Goal: Task Accomplishment & Management: Complete application form

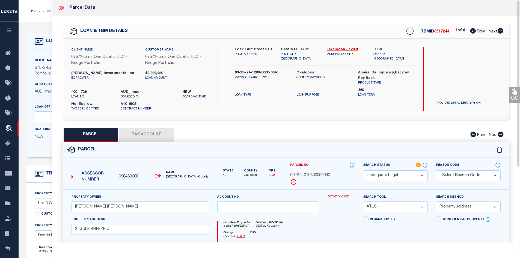
select select "ND"
select select "ATL"
select select "ADD"
select select "164236"
select select "26298"
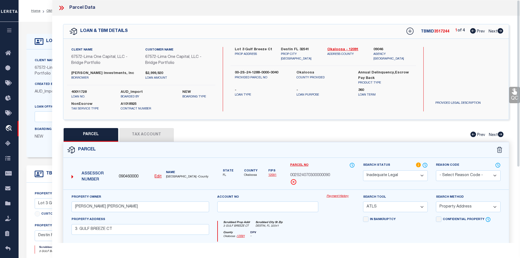
select select "NonEscrow"
click at [499, 32] on icon at bounding box center [500, 30] width 6 height 5
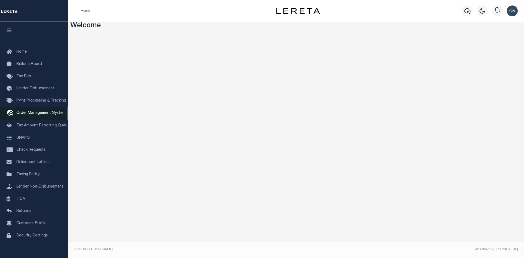
click at [39, 114] on span "Order Management System" at bounding box center [40, 113] width 49 height 4
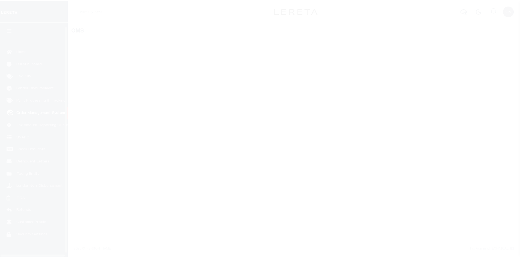
scroll to position [8, 0]
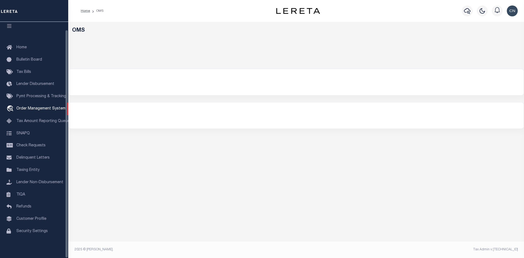
select select "200"
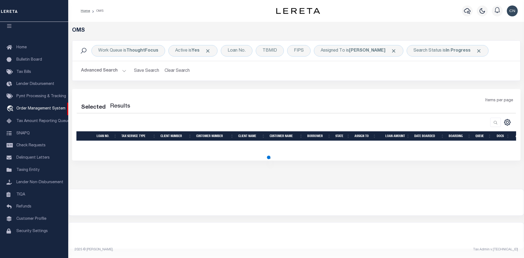
select select "200"
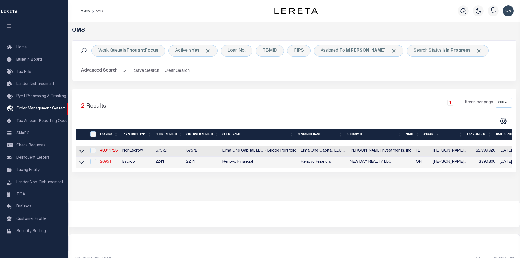
click at [104, 163] on link "20954" at bounding box center [105, 162] width 11 height 4
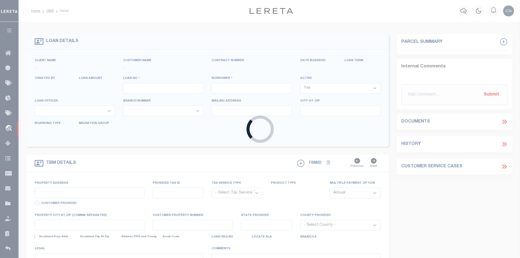
type input "20954"
type input "NEW DAY REALTY LLC"
select select
type input "4376 Buckingham Circle"
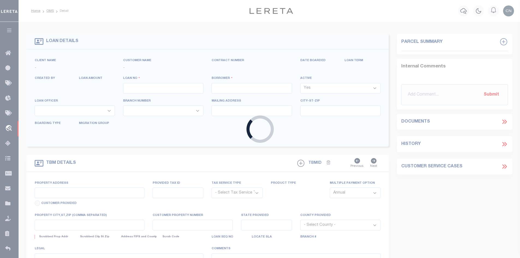
type input "Uniontown OH 44685"
select select "400"
select select "Escrow"
select select "164194"
select select "25066"
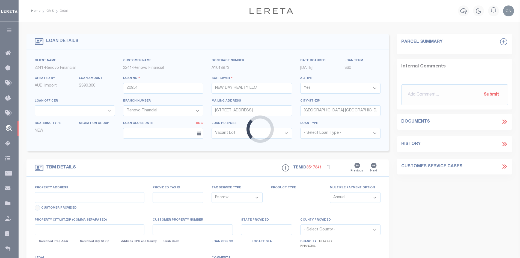
type input "1215 Lindsay Avenue"
select select
type input "Akron, OH 44306"
type input "a0kUS00000D8UxV"
type input "OH"
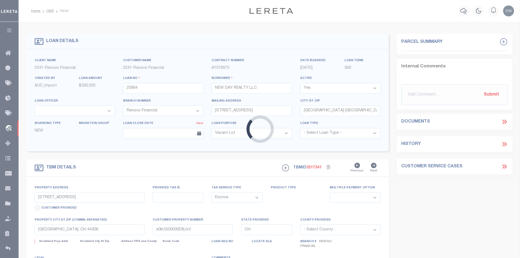
select select
type textarea "LEGAL REQUIRED"
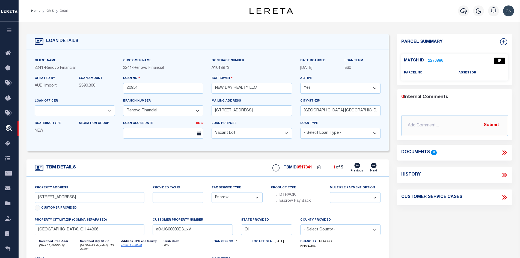
click at [429, 61] on link "2270886" at bounding box center [435, 61] width 15 height 6
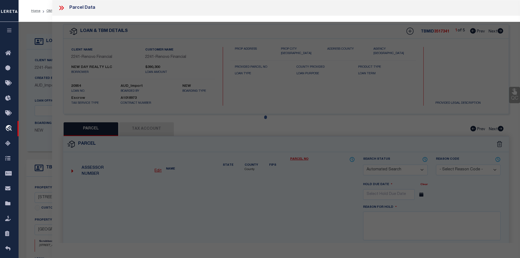
checkbox input "false"
select select "IP"
checkbox input "false"
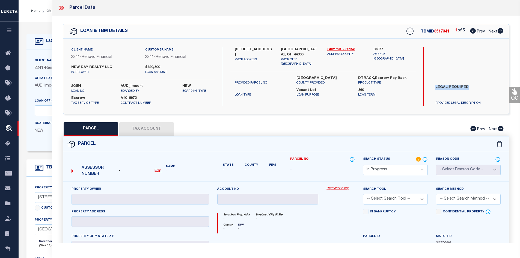
drag, startPoint x: 434, startPoint y: 86, endPoint x: 474, endPoint y: 87, distance: 39.6
click at [474, 87] on label "LEGAL REQUIRED" at bounding box center [468, 93] width 74 height 16
copy label "LEGAL REQUIRED"
click at [421, 170] on select "Automated Search Bad Parcel Complete Duplicate Parcel High Dollar Reporting In …" at bounding box center [395, 169] width 65 height 11
select select "ND"
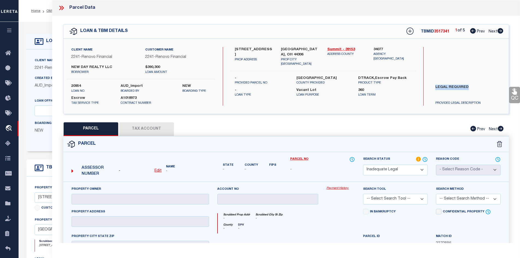
click at [363, 164] on select "Automated Search Bad Parcel Complete Duplicate Parcel High Dollar Reporting In …" at bounding box center [395, 169] width 65 height 11
click at [421, 198] on select "-- Select Search Tool -- 3rd Party Website Agency File Agency Website ATLS CNV-…" at bounding box center [395, 199] width 65 height 11
click at [333, 209] on div "Scrubbed Prop Addr - Scrubbed City St Zip - County - DPV -" at bounding box center [286, 221] width 146 height 25
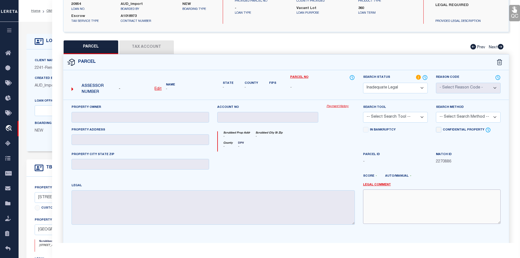
click at [382, 195] on textarea at bounding box center [431, 206] width 137 height 34
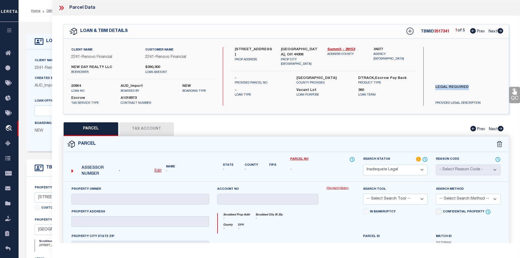
drag, startPoint x: 434, startPoint y: 85, endPoint x: 472, endPoint y: 89, distance: 37.8
click at [472, 89] on label "LEGAL REQUIRED" at bounding box center [468, 93] width 74 height 16
copy label "LEGAL REQUIRED"
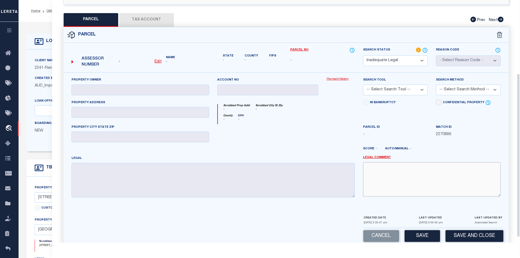
click at [373, 170] on textarea at bounding box center [431, 179] width 137 height 34
paste textarea "LEGAL REQUIRED"
type textarea "LEGAL REQUIRED"
click at [421, 236] on button "Save" at bounding box center [421, 236] width 35 height 12
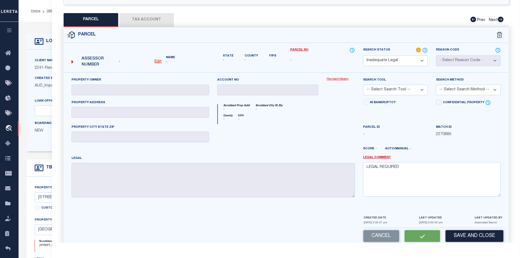
select select "AS"
checkbox input "false"
select select "ND"
checkbox input "false"
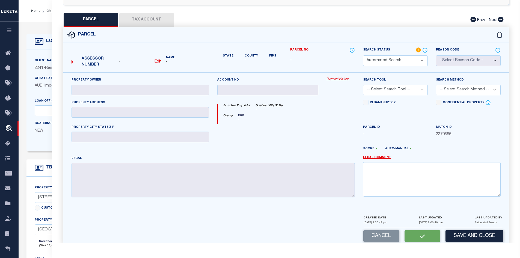
type textarea "LEGAL REQUIRED"
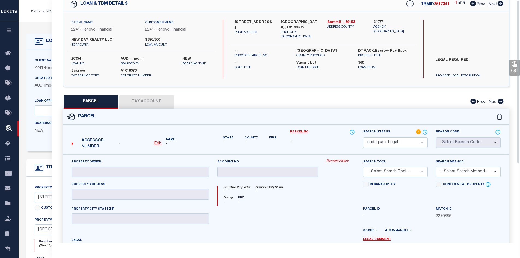
scroll to position [0, 0]
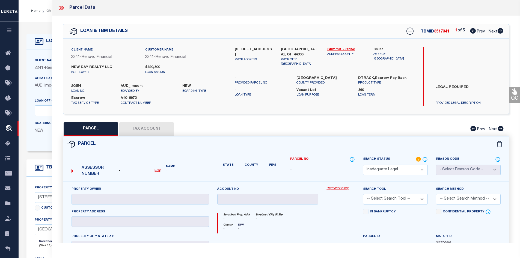
click at [61, 8] on icon at bounding box center [60, 8] width 2 height 4
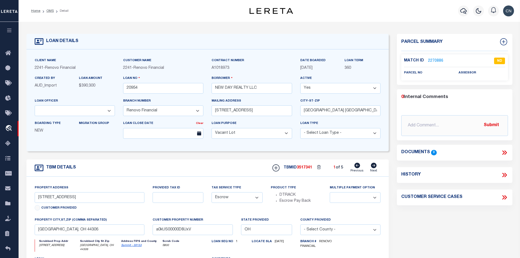
click at [373, 167] on icon at bounding box center [374, 165] width 6 height 5
type input "333 6th Street Southwest"
select select
type input "Massillon, OH 44647"
type input "a0kUS00000D8VLh"
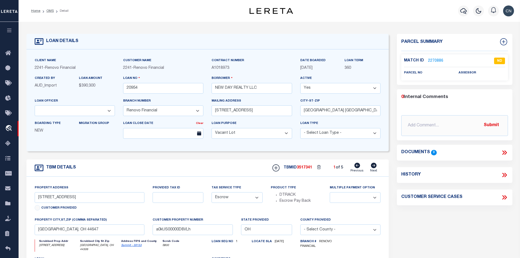
select select
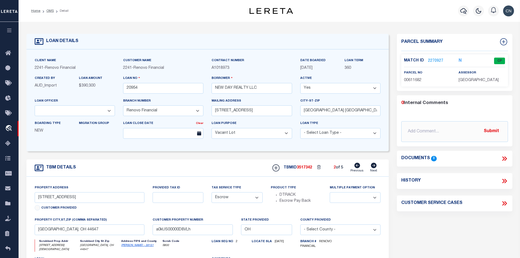
click at [435, 61] on link "2270927" at bounding box center [435, 61] width 15 height 6
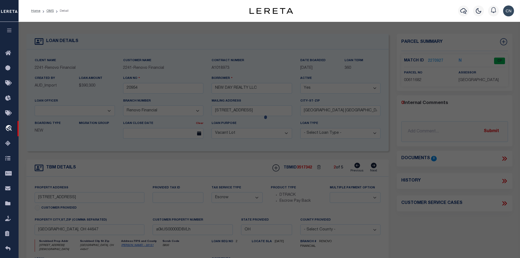
select select "AS"
checkbox input "false"
select select "CP"
type input "NEW DAY REALTY LLC"
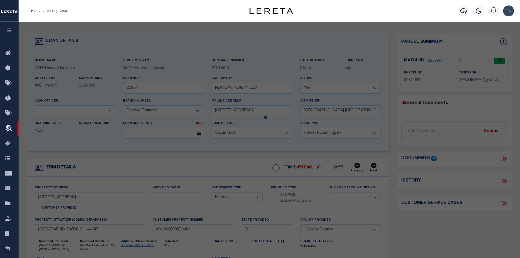
select select "ATL"
select select "ADD"
type input "333 6TH ST SW"
checkbox input "false"
type input "MASSILLON, OH 44647"
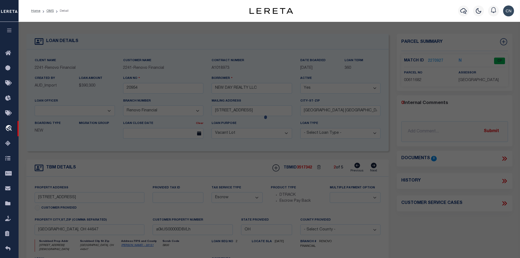
type textarea "9363 WH"
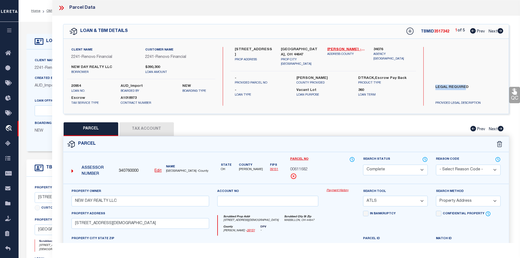
drag, startPoint x: 434, startPoint y: 86, endPoint x: 463, endPoint y: 86, distance: 29.5
click at [463, 86] on label "LEGAL REQUIRED" at bounding box center [468, 93] width 74 height 16
click at [461, 96] on label "LEGAL REQUIRED" at bounding box center [468, 93] width 74 height 16
click at [436, 86] on label "LEGAL REQUIRED" at bounding box center [468, 93] width 74 height 16
drag, startPoint x: 435, startPoint y: 85, endPoint x: 474, endPoint y: 87, distance: 39.6
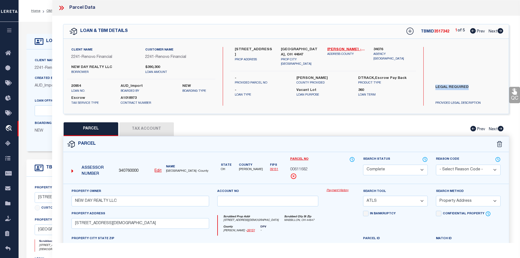
click at [474, 87] on label "LEGAL REQUIRED" at bounding box center [468, 93] width 74 height 16
copy label "LEGAL REQUIRED"
click at [499, 30] on icon at bounding box center [500, 30] width 6 height 5
select select "AS"
select select
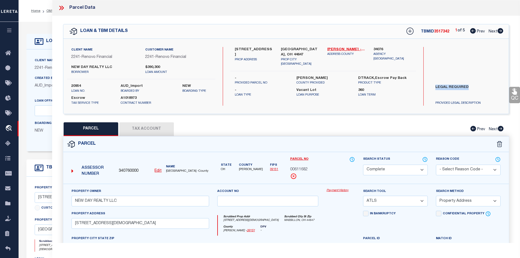
select select
checkbox input "false"
select select "ND"
checkbox input "false"
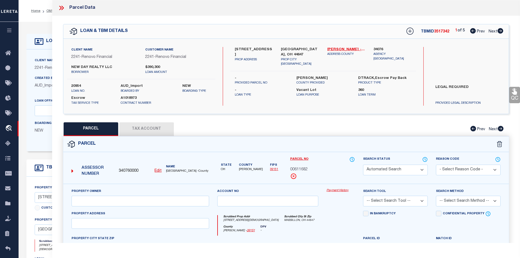
type textarea "LEGAL REQUIRED"
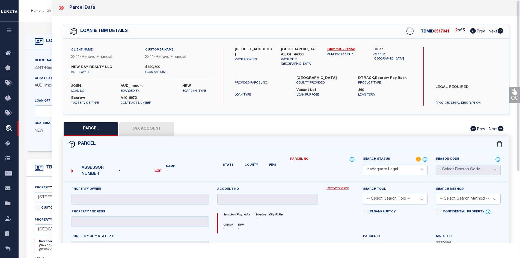
click at [499, 30] on icon at bounding box center [500, 30] width 6 height 5
select select "AS"
checkbox input "false"
select select "CP"
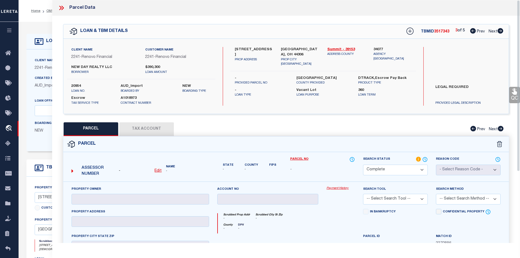
type input "CRYSTAL B YODER"
select select "ATL"
select select "ADD"
type input "681 COOPER AVE"
checkbox input "false"
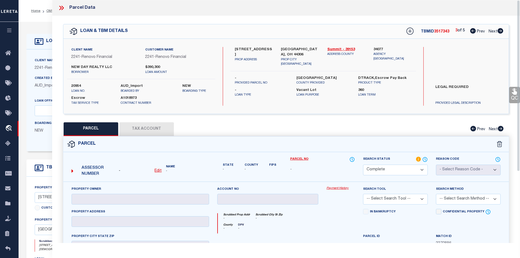
type input "AKRON, OH 44306"
type textarea "ARDMORE LOT 42 50FT W OF E 17.50FT OF S 1/2"
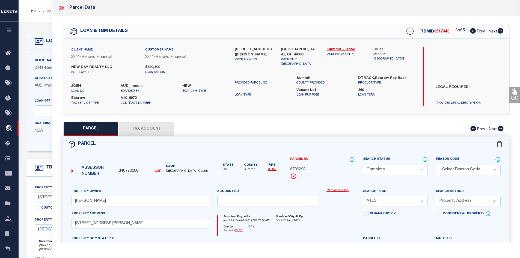
click at [501, 31] on icon at bounding box center [500, 30] width 6 height 5
select select "AS"
select select
checkbox input "false"
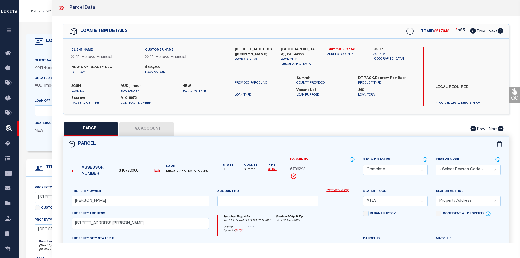
checkbox input "false"
select select "CP"
type input "AMANDA J RADER"
select select "ATL"
select select "ADD"
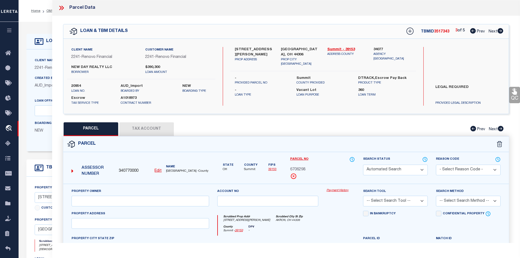
type input "809 TRIPLETT BLVD"
checkbox input "false"
type input "AKRON, OH 44306"
type textarea "BREW ARL LOT 471 ALL"
click at [499, 31] on icon at bounding box center [500, 30] width 6 height 5
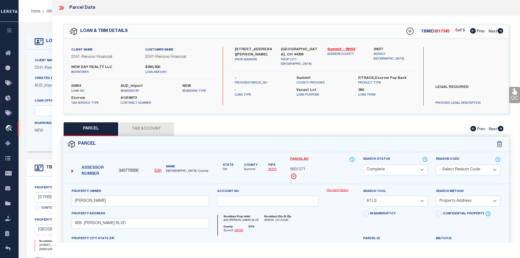
select select "AS"
select select
checkbox input "false"
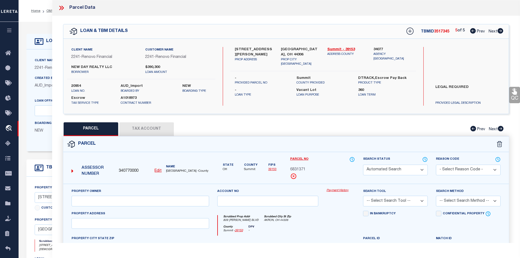
select select "CP"
type input "WHIPKEY,MARY A TRUST"
select select "ATL"
select select "ADD"
type input "97 OAKWOOD ST"
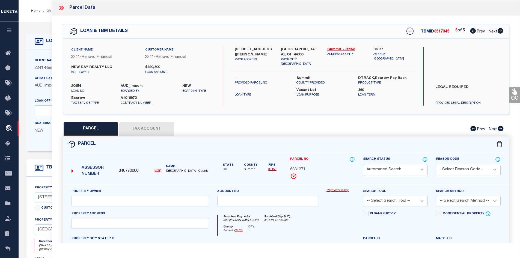
checkbox input "false"
type input "BARBERTON, OH 44203"
type textarea "ROMIG LOT 275 ALL"
click at [470, 32] on icon at bounding box center [473, 30] width 6 height 5
select select "AS"
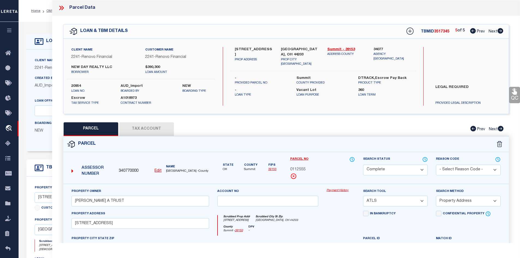
select select
checkbox input "false"
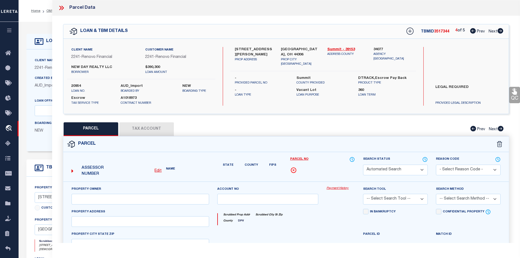
select select "CP"
type input "AMANDA J RADER"
select select "ATL"
select select "ADD"
type input "809 TRIPLETT BLVD"
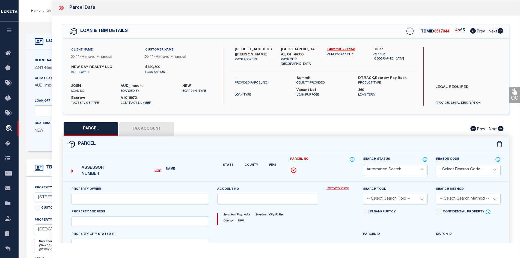
checkbox input "false"
type input "AKRON, OH 44306"
type textarea "BREW ARL LOT 471 ALL"
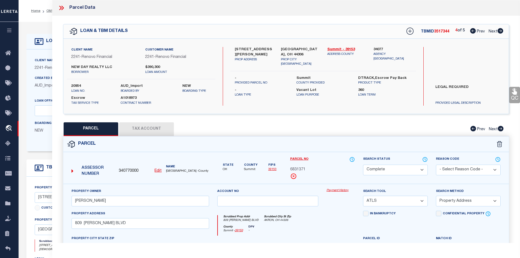
click at [470, 32] on icon at bounding box center [473, 30] width 6 height 5
select select "AS"
select select
checkbox input "false"
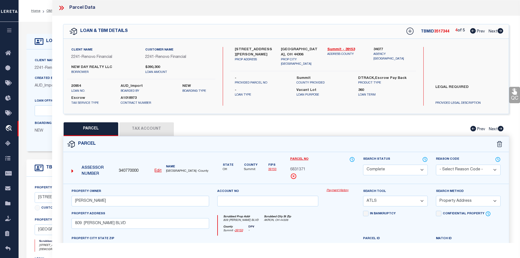
checkbox input "false"
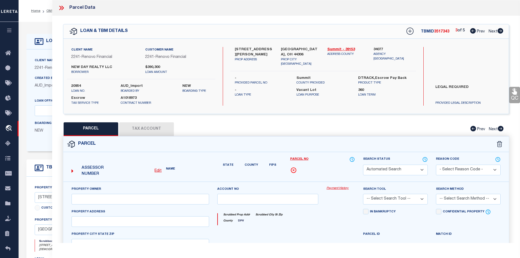
select select "CP"
type input "CRYSTAL B YODER"
select select "ATL"
select select "ADD"
type input "681 COOPER AVE"
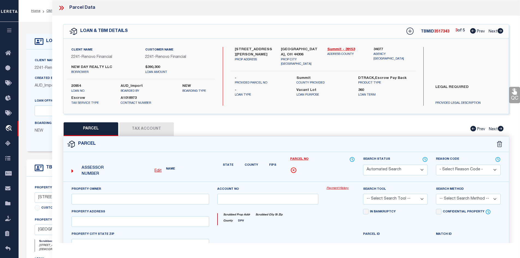
checkbox input "false"
type input "AKRON, OH 44306"
type textarea "ARDMORE LOT 42 50FT W OF E 17.50FT OF S 1/2"
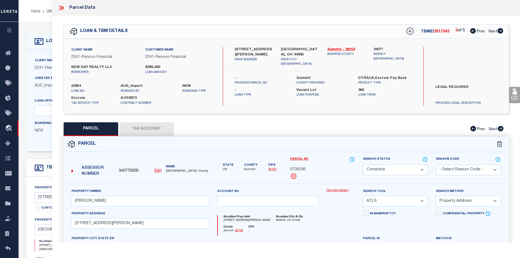
click at [470, 32] on icon at bounding box center [473, 30] width 6 height 5
select select "AS"
select select
checkbox input "false"
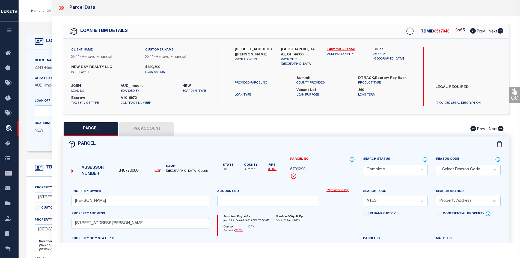
checkbox input "false"
select select "ND"
checkbox input "false"
type textarea "LEGAL REQUIRED"
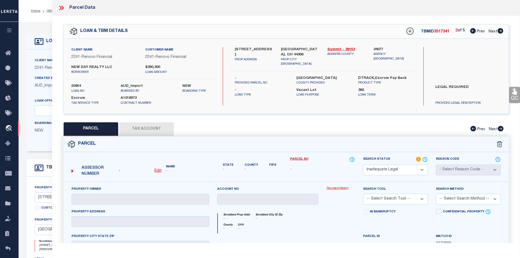
click at [470, 32] on icon at bounding box center [473, 30] width 6 height 5
select select "AS"
checkbox input "false"
select select "CP"
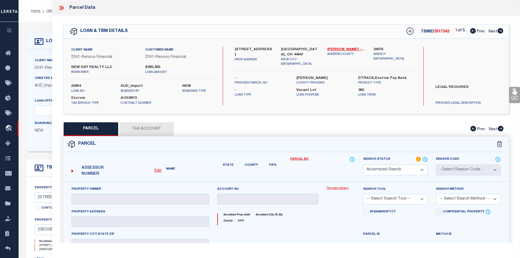
type input "NEW DAY REALTY LLC"
select select "ATL"
select select "ADD"
type input "333 6TH ST SW"
checkbox input "false"
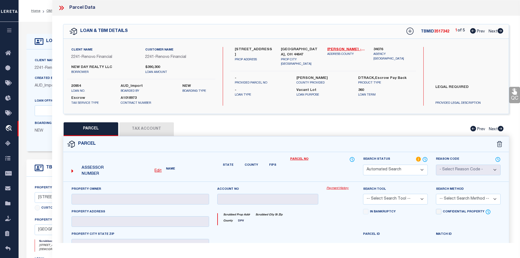
type input "MASSILLON, OH 44647"
type textarea "9363 WH"
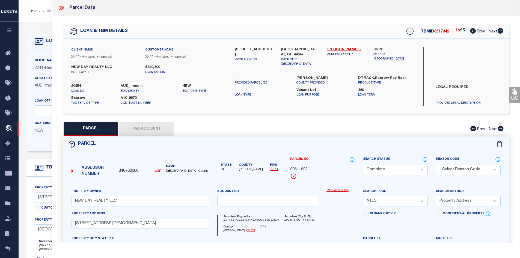
click at [470, 32] on icon at bounding box center [473, 30] width 6 height 5
click at [500, 31] on icon at bounding box center [500, 30] width 6 height 5
select select "AS"
select select
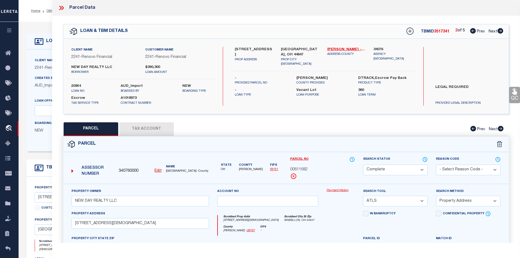
checkbox input "false"
select select "ND"
checkbox input "false"
type textarea "LEGAL REQUIRED"
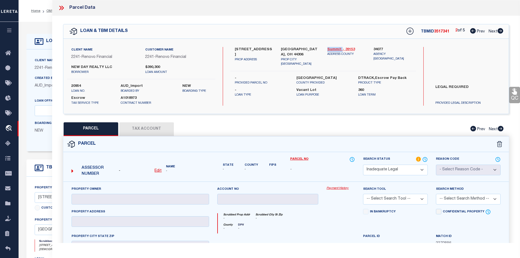
drag, startPoint x: 325, startPoint y: 48, endPoint x: 341, endPoint y: 47, distance: 15.6
click at [341, 47] on div "Summit - 39153 ADDRESS COUNTY" at bounding box center [346, 57] width 46 height 20
copy link "Summit"
click at [63, 8] on icon at bounding box center [62, 8] width 2 height 4
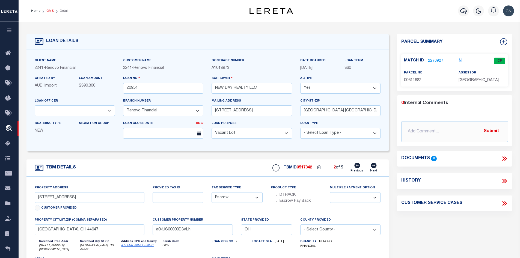
click at [49, 11] on link "OMS" at bounding box center [49, 10] width 7 height 3
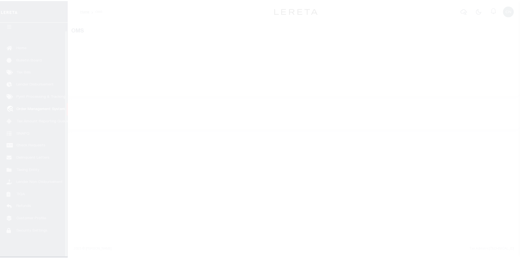
scroll to position [8, 0]
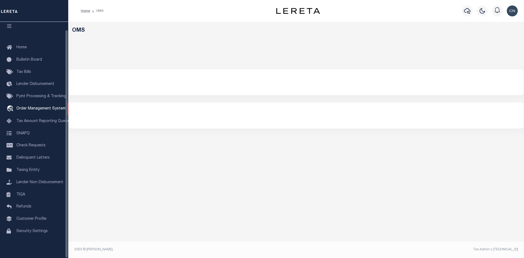
select select "200"
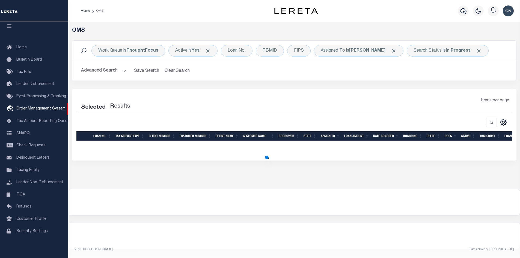
select select "200"
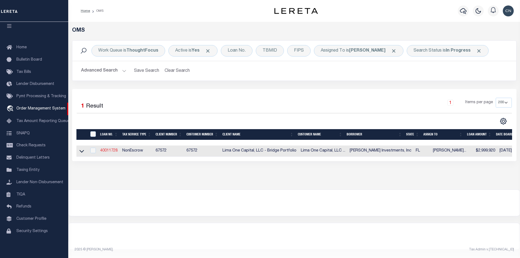
click at [107, 151] on link "40011728" at bounding box center [108, 151] width 17 height 4
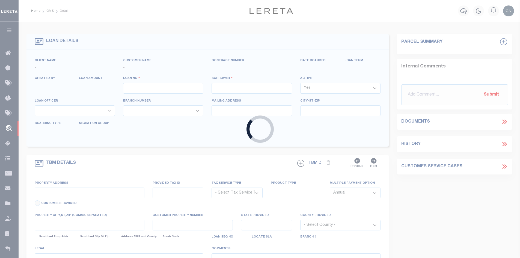
type input "40011728"
type input "[PERSON_NAME] Investments, Inc"
select select
type input "[STREET_ADDRESS]"
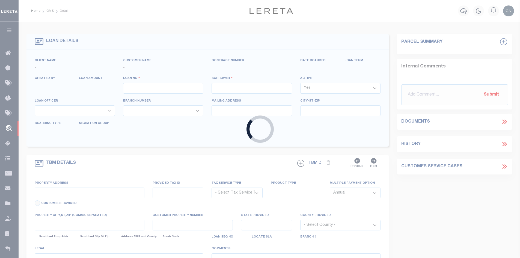
type input "[GEOGRAPHIC_DATA]"
select select
select select "NonEscrow"
select select "164236"
select select "26298"
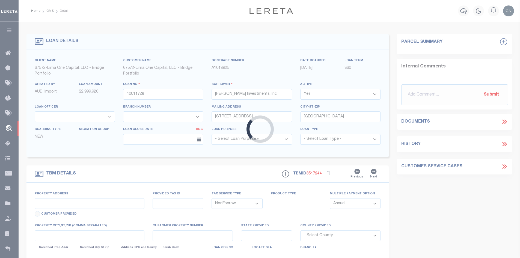
type input "Lot 3 Gulf Breeze Ct"
type input "00-2S-24-1288-0000-0040"
select select
type input "Destin FL 32541"
type input "40011728-2"
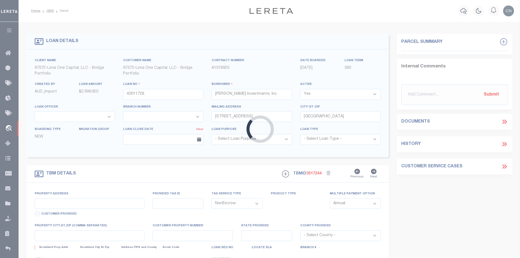
type input "FL"
select select
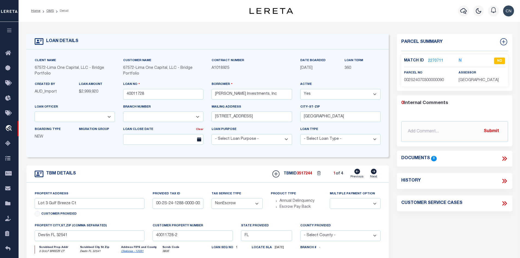
click at [374, 172] on icon at bounding box center [373, 171] width 6 height 5
type input "Lot 2 Gulf Breeze Ct"
type input "00-2S-24-1288-0000-0030"
select select
type input "40011728-1"
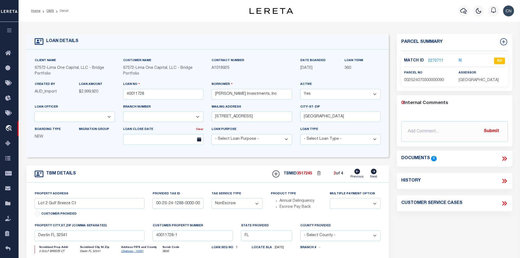
select select
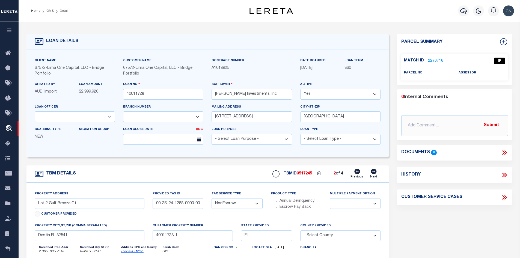
click at [374, 173] on icon at bounding box center [374, 171] width 6 height 5
type input "Lot 1 Gulf Breeze Ct"
type input "00-2S-24-1288-0000-0010"
select select
type input "40011728-4"
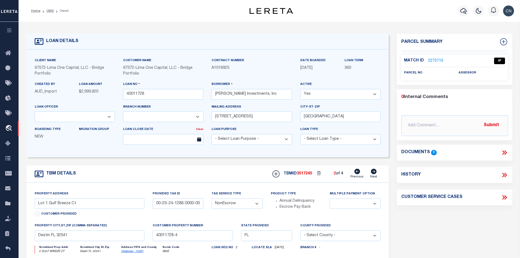
select select
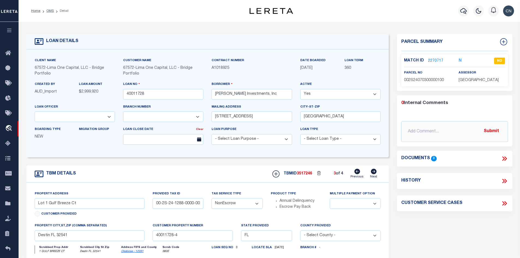
click at [374, 173] on icon at bounding box center [374, 171] width 6 height 5
type input "Lot 4 Gulf Breeze Ct"
type input "00-2S-24-1288-00000-0050"
select select
type input "40011728-3"
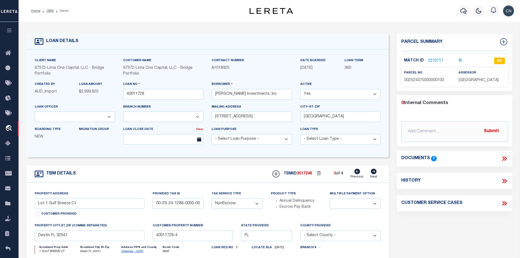
select select
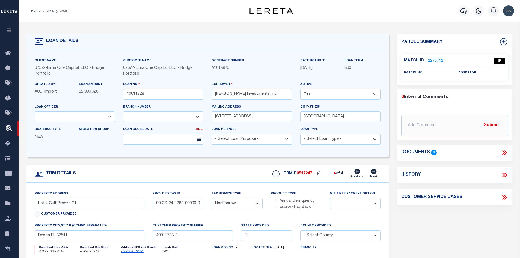
click at [355, 172] on icon at bounding box center [357, 171] width 6 height 5
type input "Lot 1 Gulf Breeze Ct"
type input "00-2S-24-1288-0000-0010"
select select
type input "40011728-4"
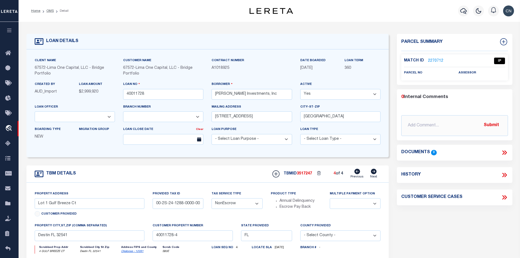
select select
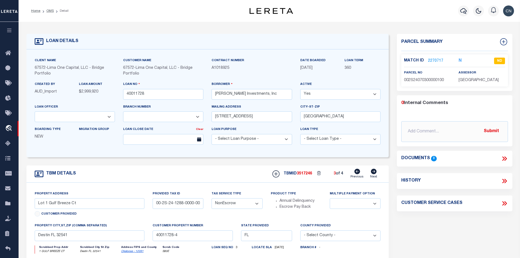
click at [433, 59] on link "2270717" at bounding box center [435, 61] width 15 height 6
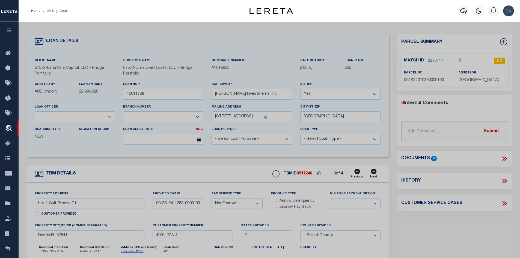
checkbox input "false"
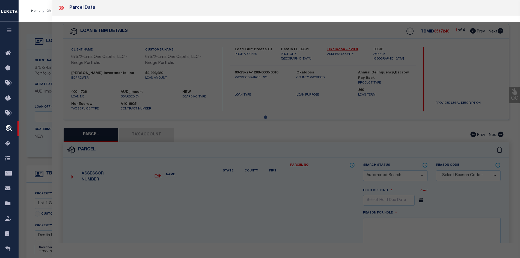
select select "ND"
type input "LOWE,PATRICK"
select select "ATL"
select select "ADD"
type input "1 GULF BREEZE CT"
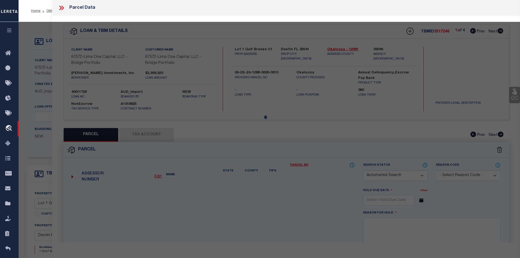
checkbox input "false"
type input "DESTIN, FL 32541"
type textarea "EAST PASS T/H AMEND UNIT 10"
type textarea "High Loan Amount. Please Provide a Complete Legal Description."
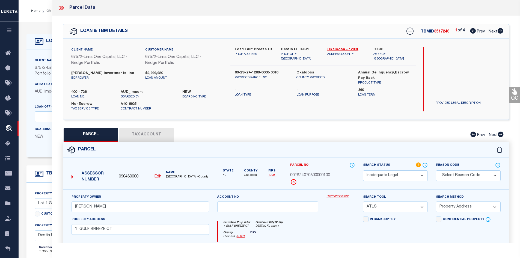
drag, startPoint x: 500, startPoint y: 31, endPoint x: 496, endPoint y: 28, distance: 4.9
click at [500, 31] on icon at bounding box center [500, 30] width 6 height 5
select select "AS"
select select
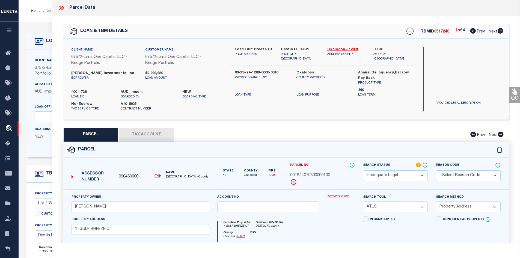
checkbox input "false"
select select "IP"
checkbox input "false"
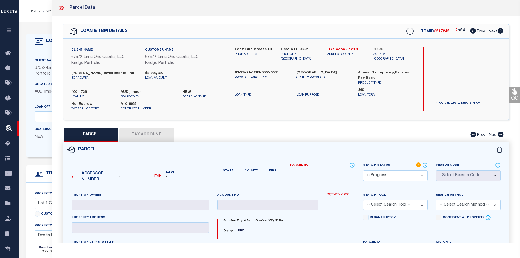
click at [501, 33] on icon at bounding box center [500, 30] width 6 height 5
select select "AS"
checkbox input "false"
select select "ND"
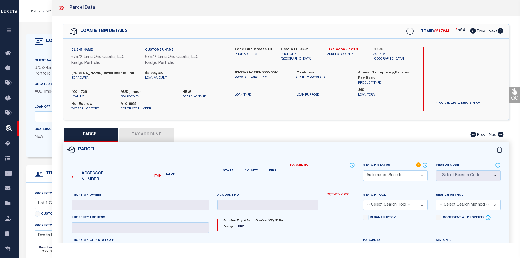
type input "[PERSON_NAME] [PERSON_NAME]"
select select "ATL"
select select "ADD"
type input "3 GULF BREEZE CT"
checkbox input "false"
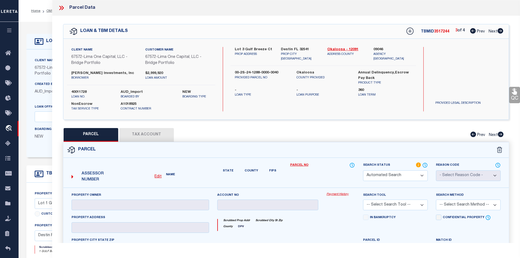
type input "DESTIN, FL 32541"
type textarea "EAST PASS T/H AMEND UNIT 9"
type textarea "High Loan Amount. Please Provide a Complete Legal Description."
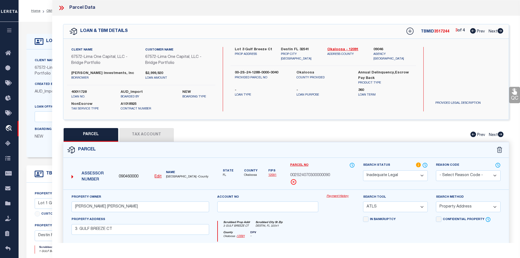
click at [499, 30] on icon at bounding box center [500, 30] width 6 height 5
select select "AS"
select select
checkbox input "false"
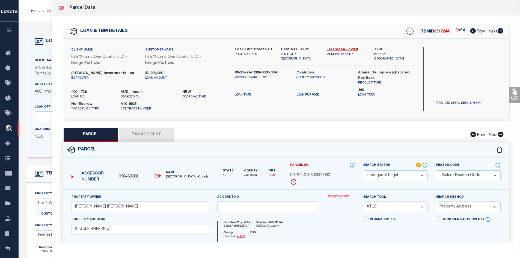
checkbox input "false"
select select "IP"
checkbox input "false"
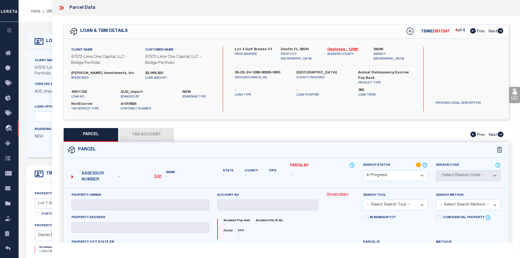
click at [470, 31] on icon at bounding box center [473, 30] width 6 height 5
select select "AS"
checkbox input "false"
select select "ND"
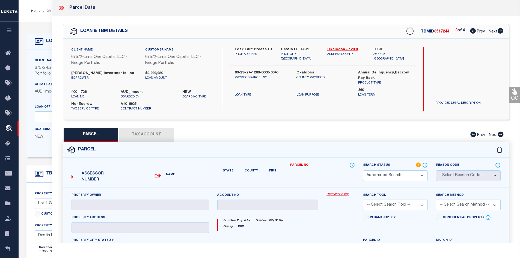
type input "[PERSON_NAME] [PERSON_NAME]"
select select "ATL"
select select "ADD"
type input "3 GULF BREEZE CT"
checkbox input "false"
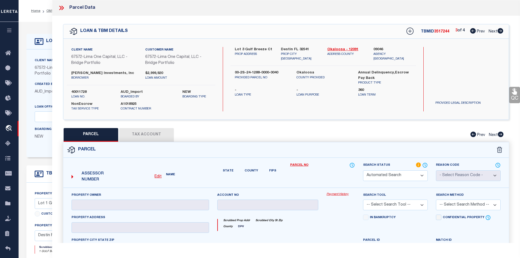
type input "DESTIN, FL 32541"
type textarea "EAST PASS T/H AMEND UNIT 9"
type textarea "High Loan Amount. Please Provide a Complete Legal Description."
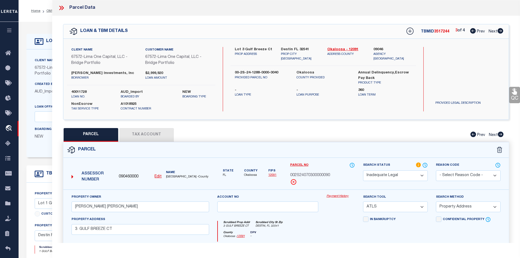
click at [470, 31] on icon at bounding box center [473, 30] width 6 height 5
select select "AS"
select select
checkbox input "false"
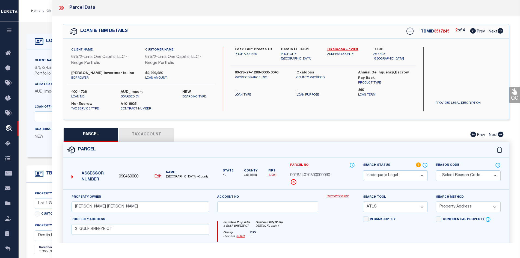
checkbox input "false"
select select "IP"
checkbox input "false"
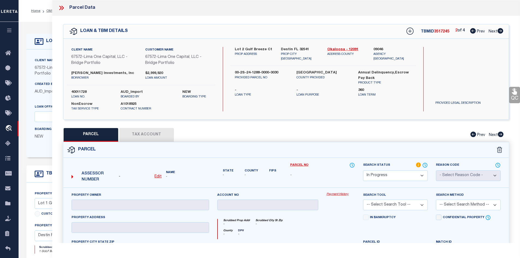
click at [470, 31] on icon at bounding box center [473, 30] width 6 height 5
select select "AS"
checkbox input "false"
select select "ND"
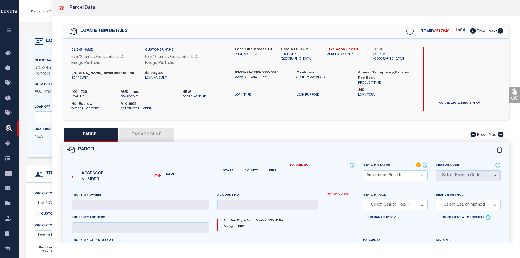
type input "LOWE,PATRICK"
select select "ATL"
select select "ADD"
type input "1 GULF BREEZE CT"
checkbox input "false"
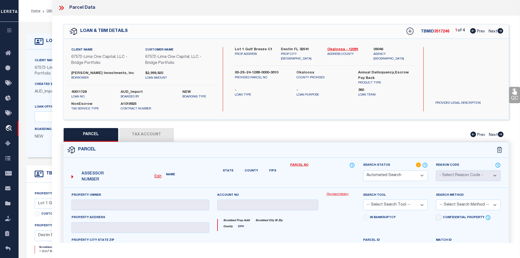
type input "DESTIN, FL 32541"
type textarea "EAST PASS T/H AMEND UNIT 10"
type textarea "High Loan Amount. Please Provide a Complete Legal Description."
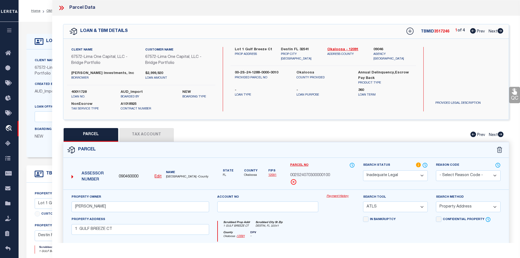
click at [470, 31] on icon at bounding box center [473, 30] width 6 height 5
click at [501, 31] on icon at bounding box center [500, 30] width 6 height 5
select select "AS"
select select
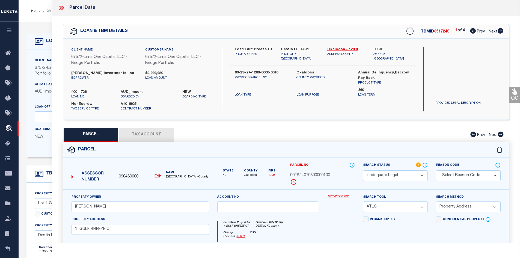
checkbox input "false"
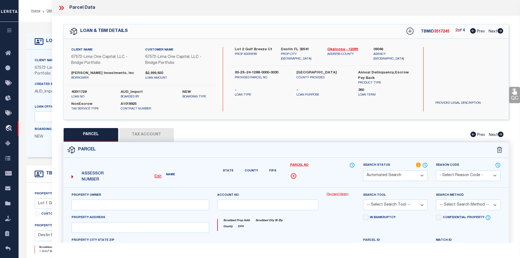
select select "IP"
checkbox input "false"
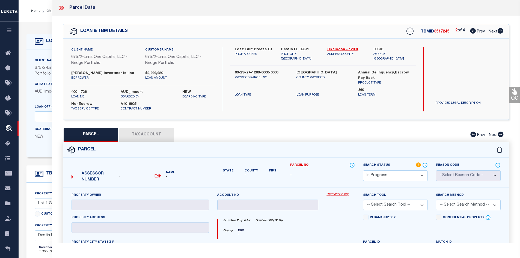
click at [501, 31] on icon at bounding box center [500, 30] width 6 height 5
select select "AS"
checkbox input "false"
select select "ND"
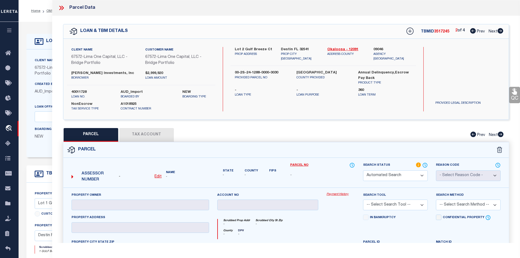
type input "[PERSON_NAME] [PERSON_NAME]"
select select "ATL"
select select "ADD"
type input "3 GULF BREEZE CT"
checkbox input "false"
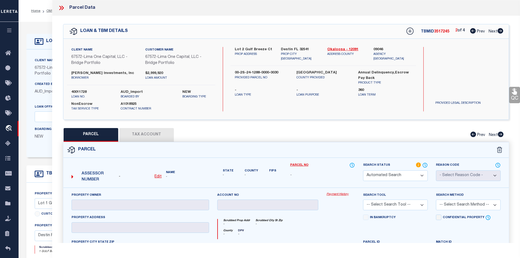
type input "DESTIN, FL 32541"
type textarea "EAST PASS T/H AMEND UNIT 9"
type textarea "High Loan Amount. Please Provide a Complete Legal Description."
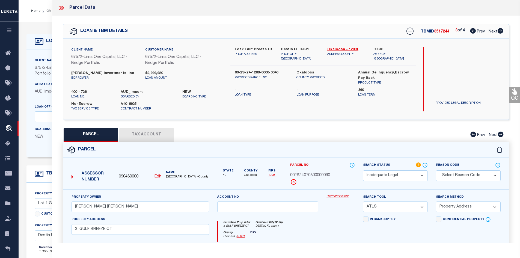
click at [501, 31] on icon at bounding box center [500, 30] width 6 height 5
select select "AS"
select select
checkbox input "false"
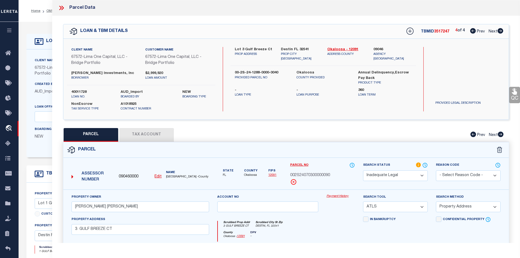
checkbox input "false"
select select "IP"
checkbox input "false"
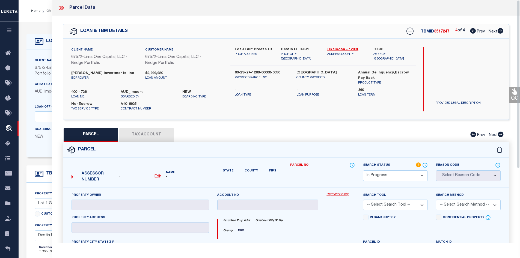
click at [470, 31] on icon at bounding box center [473, 30] width 6 height 5
select select "AS"
checkbox input "false"
select select "ND"
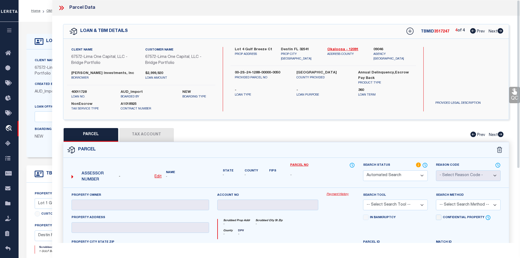
type input "[PERSON_NAME] [PERSON_NAME]"
select select "ATL"
select select "ADD"
type input "3 GULF BREEZE CT"
checkbox input "false"
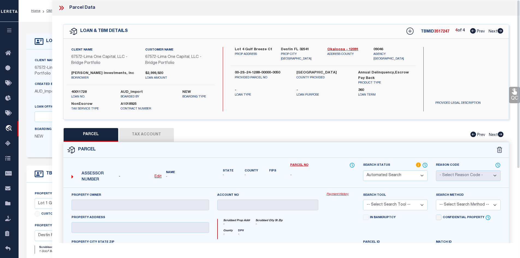
type input "DESTIN, FL 32541"
type textarea "EAST PASS T/H AMEND UNIT 9"
type textarea "High Loan Amount. Please Provide a Complete Legal Description."
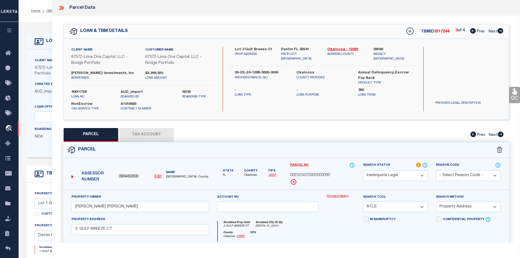
click at [472, 31] on icon at bounding box center [473, 30] width 6 height 5
select select "AS"
select select
checkbox input "false"
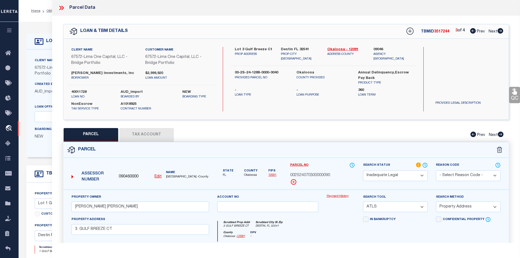
checkbox input "false"
select select "IP"
checkbox input "false"
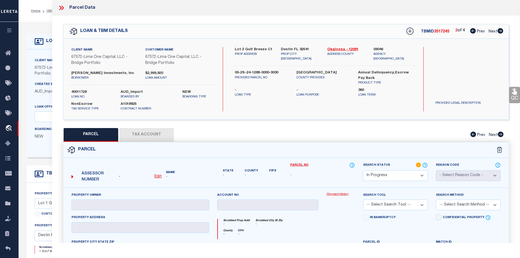
click at [472, 31] on icon at bounding box center [473, 30] width 6 height 5
select select "AS"
checkbox input "false"
select select "ND"
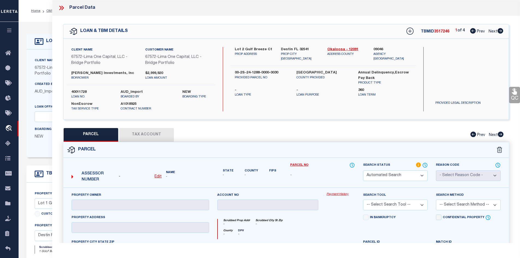
type input "LOWE,PATRICK"
select select "ATL"
select select "ADD"
type input "1 GULF BREEZE CT"
checkbox input "false"
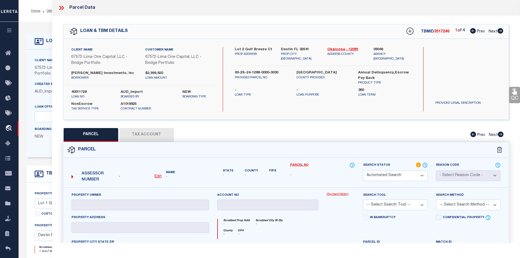
type input "DESTIN, FL 32541"
type textarea "EAST PASS T/H AMEND UNIT 10"
type textarea "High Loan Amount. Please Provide a Complete Legal Description."
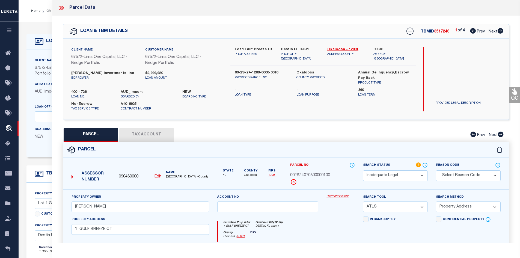
click at [472, 31] on icon at bounding box center [473, 30] width 6 height 5
click at [499, 30] on icon at bounding box center [500, 30] width 6 height 5
select select "AS"
select select
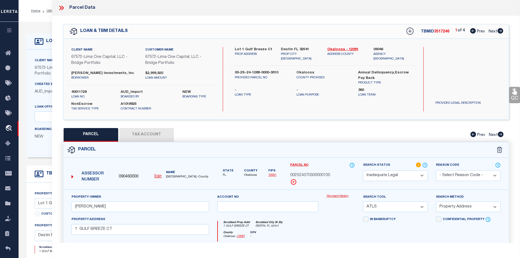
checkbox input "false"
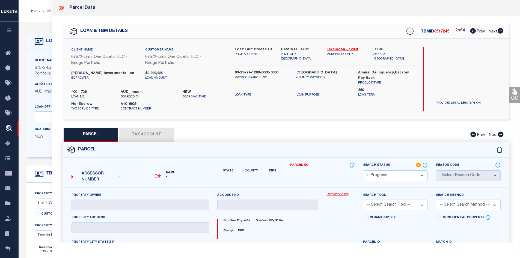
click at [499, 30] on icon at bounding box center [500, 30] width 6 height 5
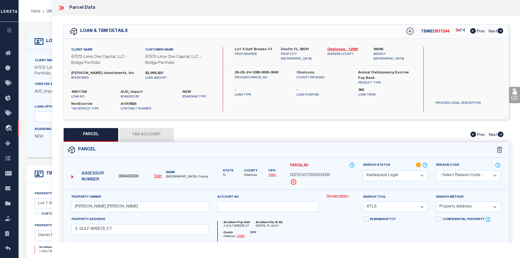
click at [499, 30] on icon at bounding box center [500, 30] width 6 height 5
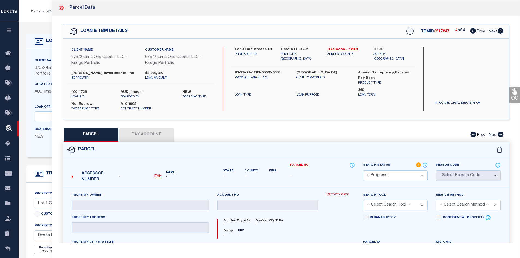
click at [471, 31] on icon at bounding box center [473, 30] width 6 height 5
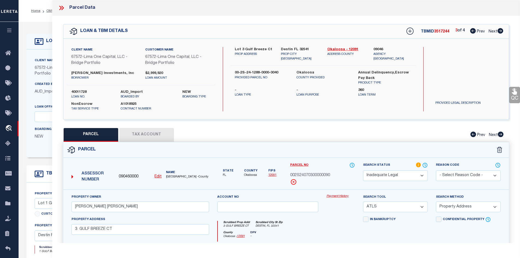
click at [471, 33] on icon at bounding box center [473, 30] width 6 height 5
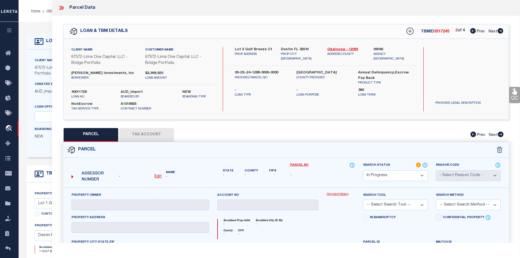
click at [471, 33] on icon at bounding box center [473, 30] width 6 height 5
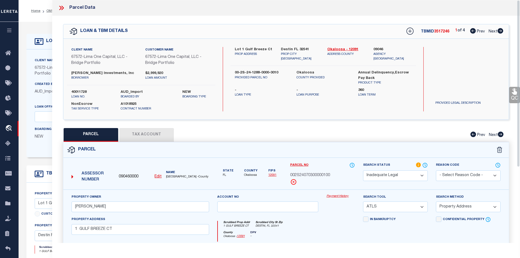
click at [60, 8] on icon at bounding box center [61, 7] width 7 height 7
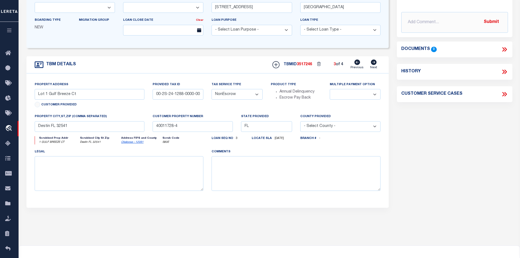
scroll to position [27, 0]
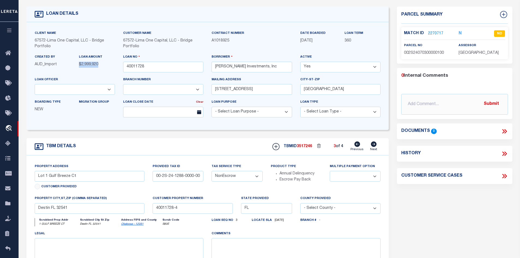
drag, startPoint x: 79, startPoint y: 65, endPoint x: 115, endPoint y: 65, distance: 36.3
click at [115, 65] on div "LOAN AMOUNT $2,999,920" at bounding box center [97, 63] width 44 height 18
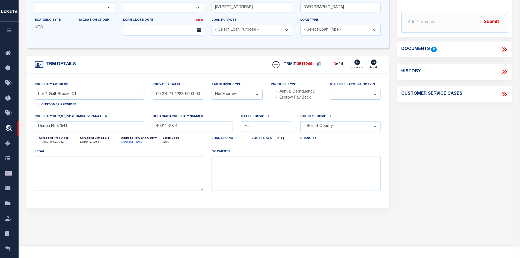
scroll to position [0, 0]
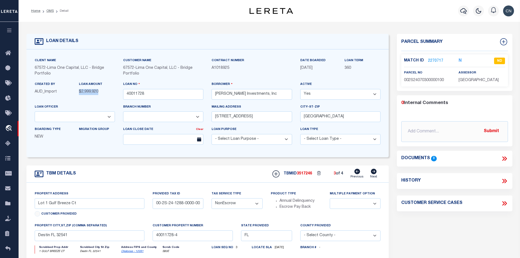
click at [434, 60] on link "2270717" at bounding box center [435, 61] width 15 height 6
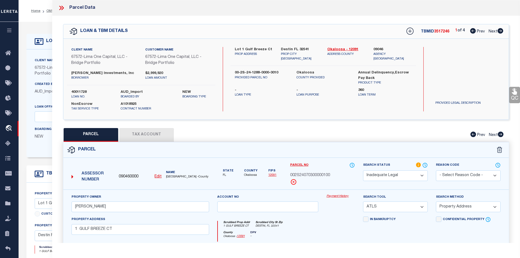
scroll to position [82, 0]
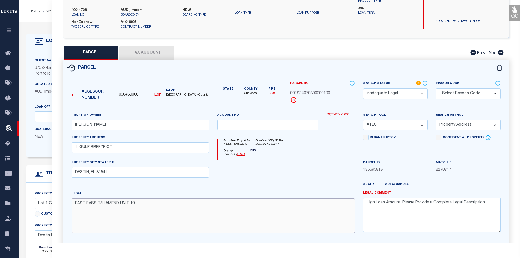
drag, startPoint x: 74, startPoint y: 203, endPoint x: 143, endPoint y: 201, distance: 68.2
click at [143, 201] on textarea "EAST PASS T/H AMEND UNIT 10" at bounding box center [212, 215] width 283 height 34
click at [472, 53] on icon at bounding box center [473, 52] width 6 height 5
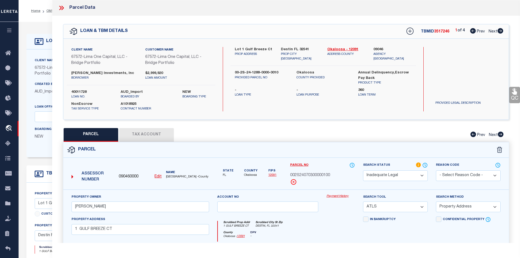
click at [499, 134] on icon at bounding box center [500, 133] width 6 height 5
click at [500, 31] on icon at bounding box center [500, 30] width 6 height 5
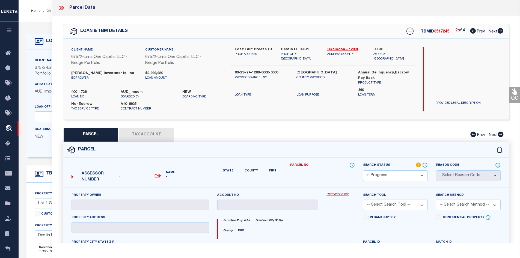
scroll to position [82, 0]
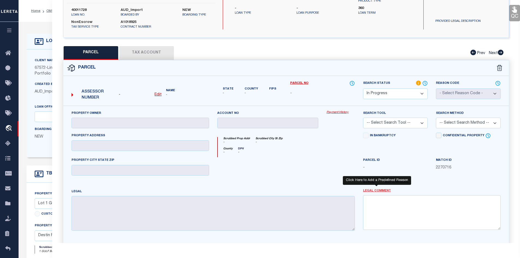
click at [377, 191] on link "Legal Comment" at bounding box center [377, 190] width 28 height 5
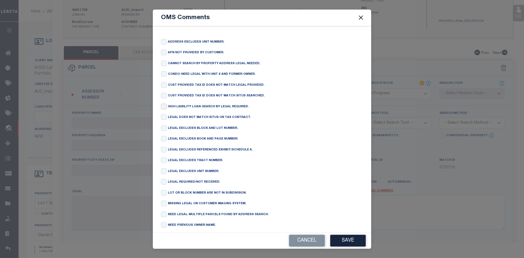
click at [163, 107] on input "checkbox" at bounding box center [163, 106] width 5 height 5
click at [354, 240] on button "Save" at bounding box center [347, 241] width 35 height 12
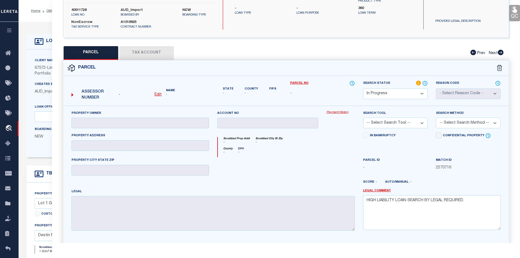
click at [418, 92] on select "Automated Search Bad Parcel Complete Duplicate Parcel High Dollar Reporting In …" at bounding box center [395, 93] width 65 height 11
click at [363, 88] on select "Automated Search Bad Parcel Complete Duplicate Parcel High Dollar Reporting In …" at bounding box center [395, 93] width 65 height 11
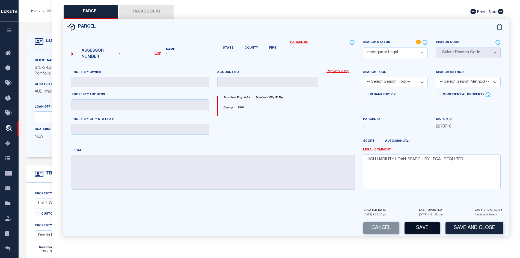
click at [419, 230] on button "Save" at bounding box center [421, 228] width 35 height 12
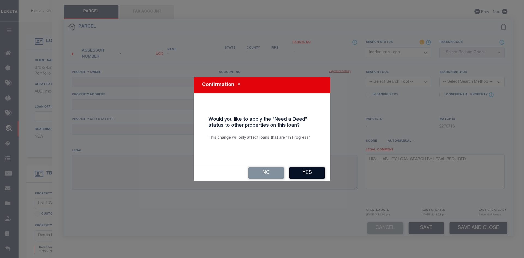
click at [310, 174] on button "Yes" at bounding box center [306, 173] width 35 height 12
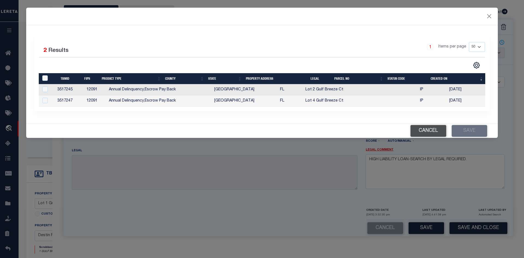
click at [425, 133] on button "Cancel" at bounding box center [428, 131] width 36 height 12
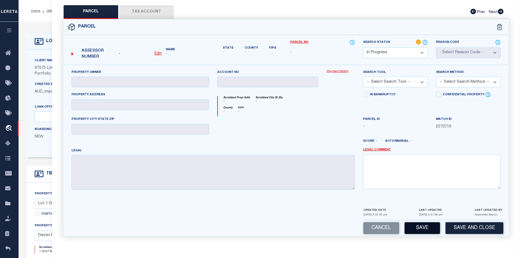
click at [422, 230] on button "Save" at bounding box center [421, 228] width 35 height 12
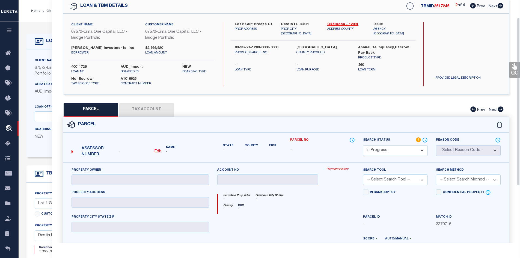
scroll to position [0, 0]
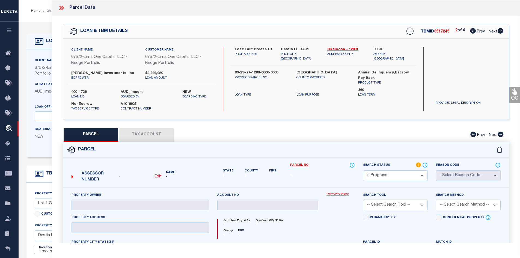
click at [472, 31] on icon at bounding box center [473, 30] width 6 height 5
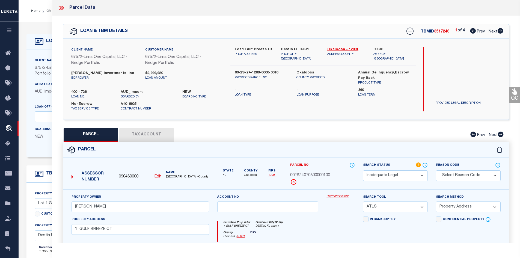
click at [500, 32] on icon at bounding box center [500, 30] width 6 height 5
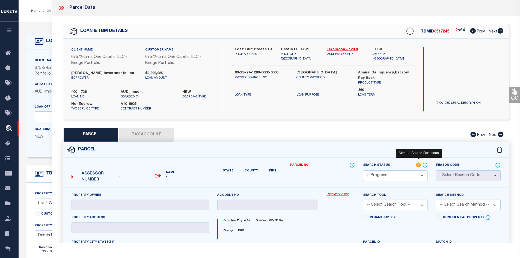
scroll to position [107, 0]
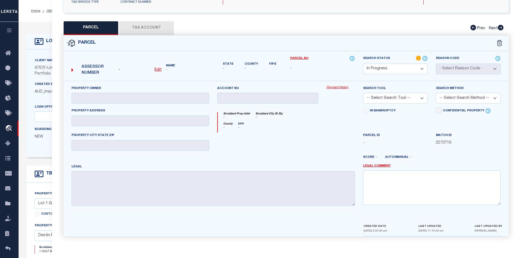
click at [424, 66] on select "Automated Search Bad Parcel Complete Duplicate Parcel High Dollar Reporting In …" at bounding box center [395, 69] width 65 height 11
click at [363, 64] on select "Automated Search Bad Parcel Complete Duplicate Parcel High Dollar Reporting In …" at bounding box center [395, 69] width 65 height 11
click at [423, 97] on select "-- Select Search Tool -- 3rd Party Website Agency File Agency Website ATLS CNV-…" at bounding box center [395, 97] width 65 height 11
click at [484, 133] on div "Match ID 2270716" at bounding box center [468, 138] width 65 height 13
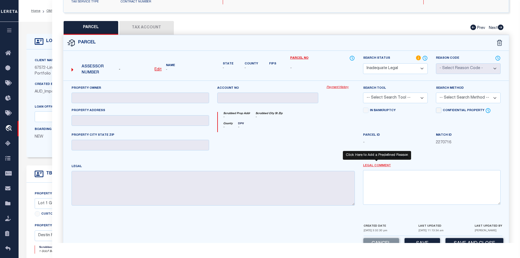
click at [371, 166] on link "Legal Comment" at bounding box center [377, 165] width 28 height 5
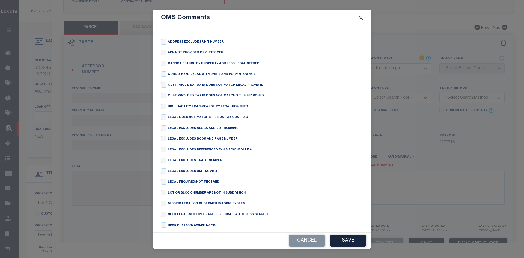
click at [164, 107] on input "checkbox" at bounding box center [163, 106] width 5 height 5
click at [352, 242] on button "Save" at bounding box center [347, 241] width 35 height 12
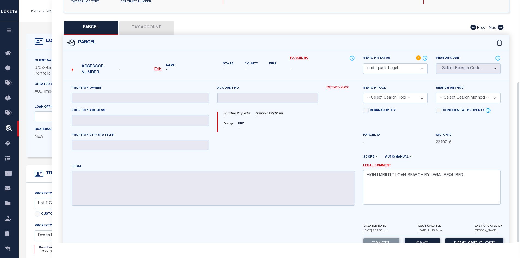
scroll to position [123, 0]
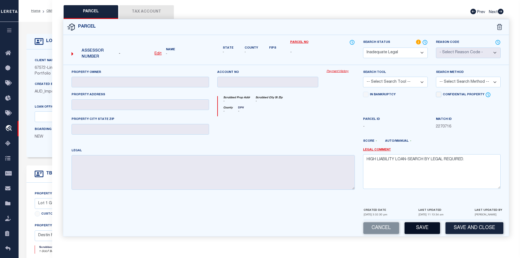
click at [423, 229] on button "Save" at bounding box center [421, 228] width 35 height 12
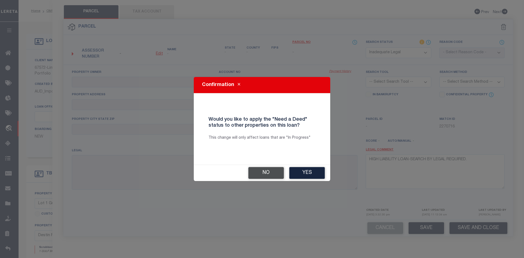
click at [256, 174] on button "No" at bounding box center [265, 173] width 35 height 12
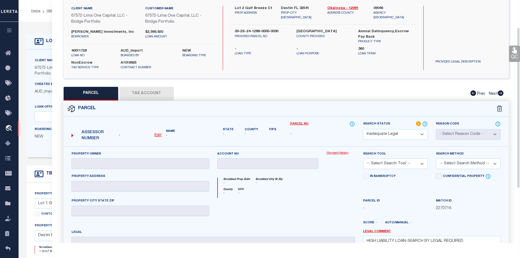
scroll to position [0, 0]
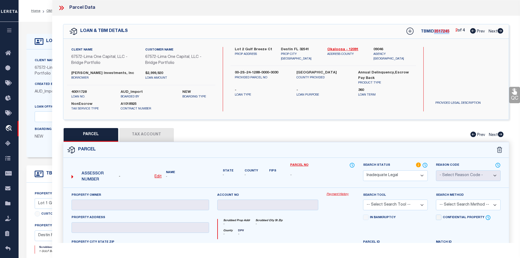
drag, startPoint x: 433, startPoint y: 30, endPoint x: 448, endPoint y: 32, distance: 15.9
click at [448, 32] on div "TBMID 3517245 2 of 4 Prev Next" at bounding box center [451, 31] width 104 height 10
copy span "3517245"
drag, startPoint x: 325, startPoint y: 47, endPoint x: 343, endPoint y: 47, distance: 17.7
click at [343, 47] on div "Okaloosa - 12091 ADDRESS COUNTY" at bounding box center [346, 54] width 46 height 14
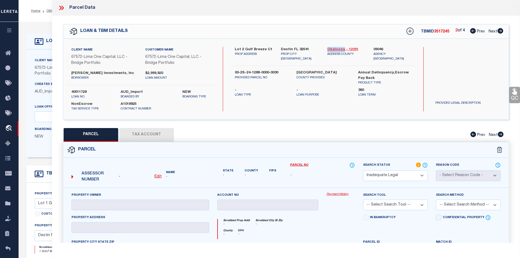
copy link "Okaloosa"
click at [500, 31] on icon at bounding box center [500, 30] width 6 height 5
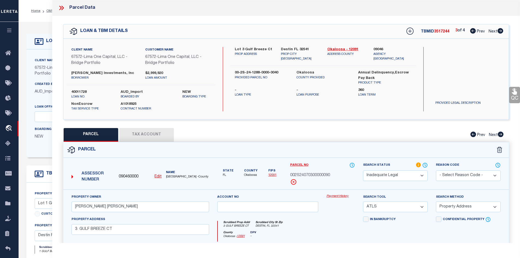
click at [473, 32] on icon at bounding box center [473, 30] width 6 height 5
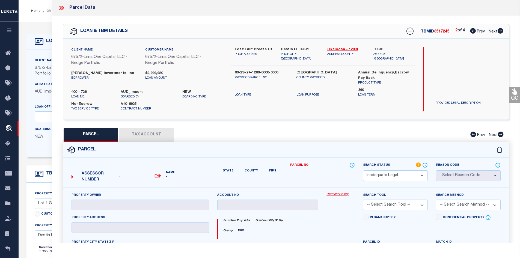
click at [473, 32] on icon at bounding box center [473, 30] width 6 height 5
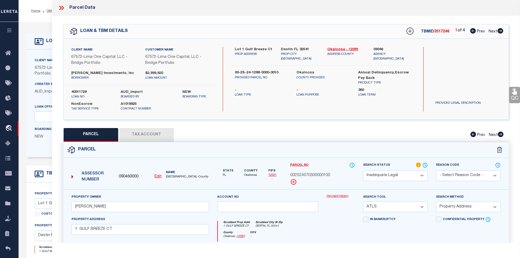
click at [499, 32] on icon at bounding box center [500, 30] width 6 height 5
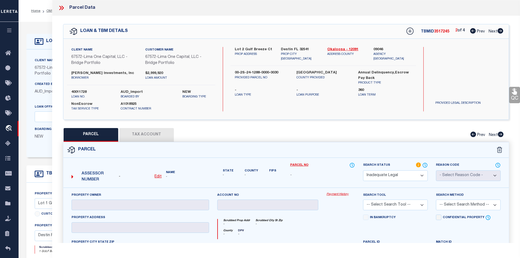
click at [499, 32] on icon at bounding box center [500, 30] width 6 height 5
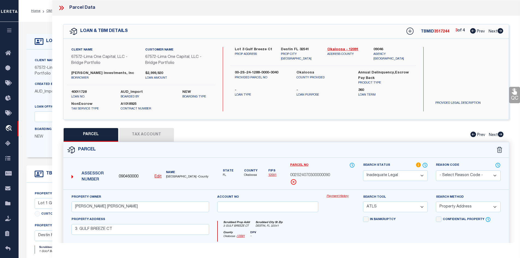
click at [499, 32] on icon at bounding box center [500, 30] width 6 height 5
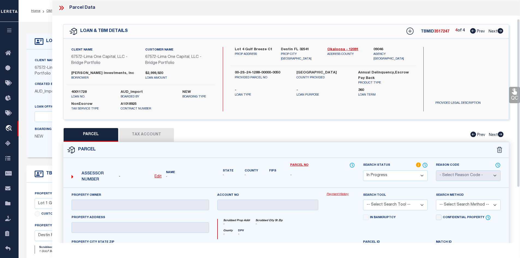
scroll to position [27, 0]
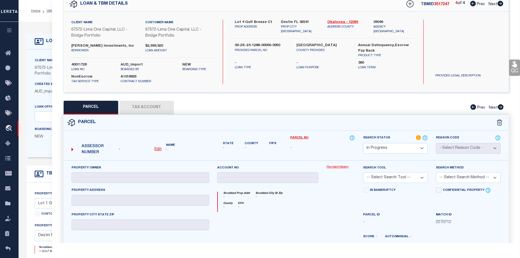
click at [419, 145] on select "Automated Search Bad Parcel Complete Duplicate Parcel High Dollar Reporting In …" at bounding box center [395, 148] width 65 height 11
click at [363, 143] on select "Automated Search Bad Parcel Complete Duplicate Parcel High Dollar Reporting In …" at bounding box center [395, 148] width 65 height 11
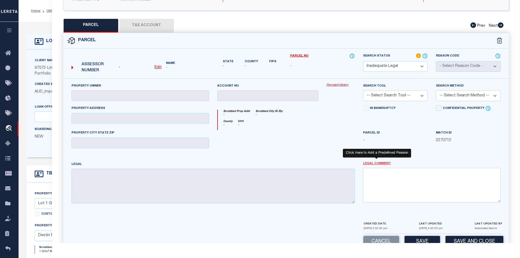
click at [372, 164] on link "Legal Comment" at bounding box center [377, 163] width 28 height 5
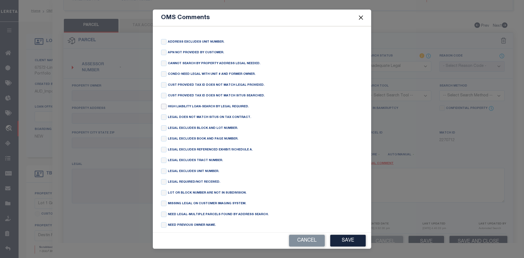
click at [166, 108] on input "checkbox" at bounding box center [163, 106] width 5 height 5
click at [350, 241] on button "Save" at bounding box center [347, 241] width 35 height 12
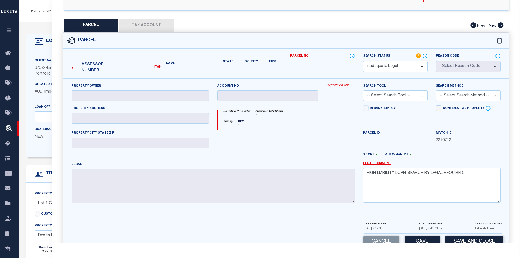
scroll to position [123, 0]
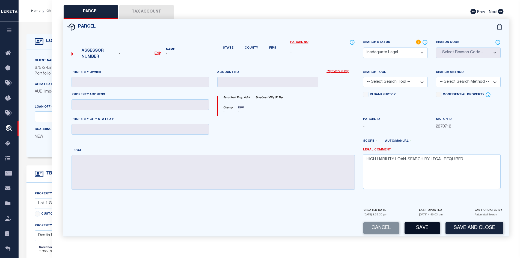
click at [424, 228] on button "Save" at bounding box center [421, 228] width 35 height 12
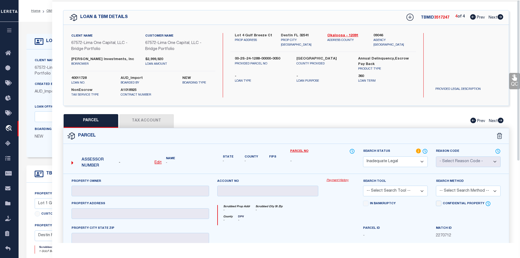
scroll to position [0, 0]
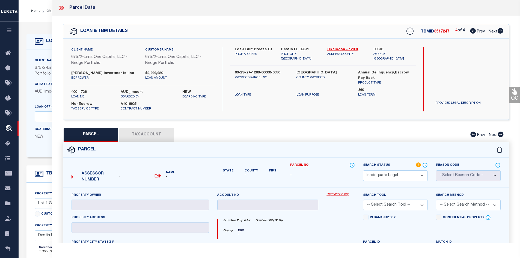
click at [471, 32] on icon at bounding box center [473, 30] width 6 height 5
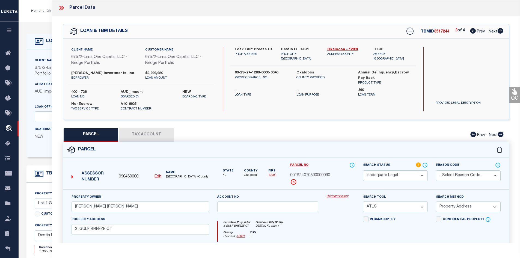
click at [470, 32] on icon at bounding box center [473, 30] width 6 height 5
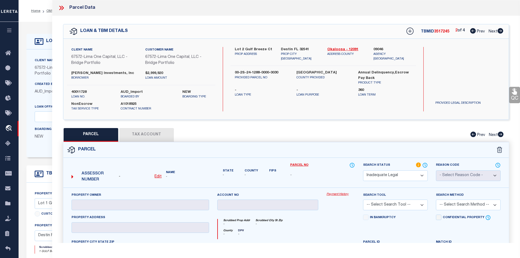
click at [61, 8] on icon at bounding box center [60, 8] width 2 height 4
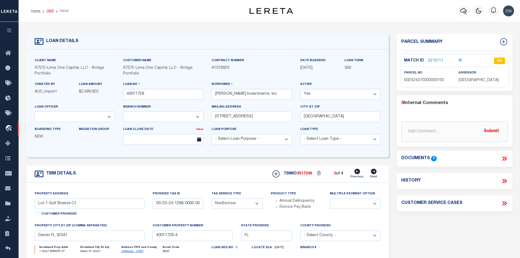
click at [49, 11] on link "OMS" at bounding box center [49, 10] width 7 height 3
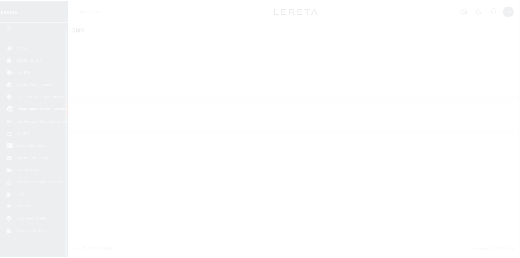
scroll to position [8, 0]
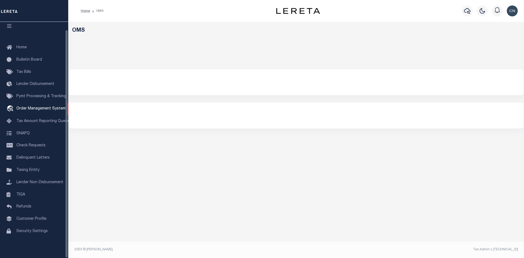
select select "200"
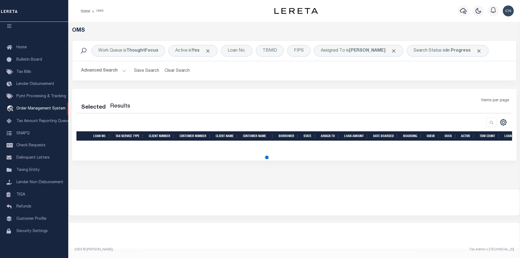
select select "200"
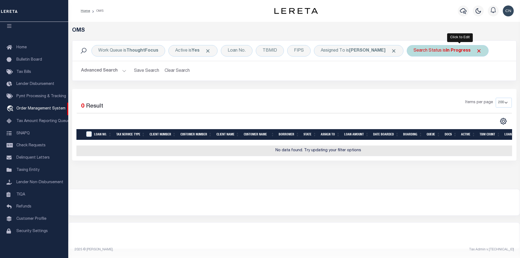
click at [459, 51] on b "In Progress" at bounding box center [457, 51] width 25 height 4
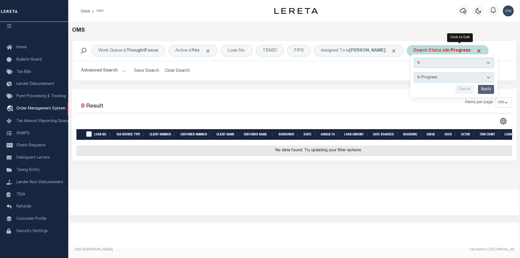
click at [494, 76] on select "Automated Search Bad Parcel Complete Duplicate Parcel High Dollar Reporting In …" at bounding box center [453, 77] width 80 height 10
select select "ND"
click at [425, 72] on select "Automated Search Bad Parcel Complete Duplicate Parcel High Dollar Reporting In …" at bounding box center [453, 77] width 80 height 10
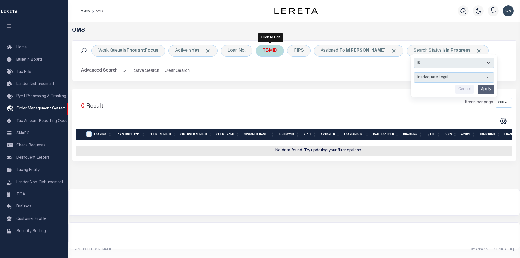
click at [266, 51] on div "TBMID" at bounding box center [270, 50] width 28 height 11
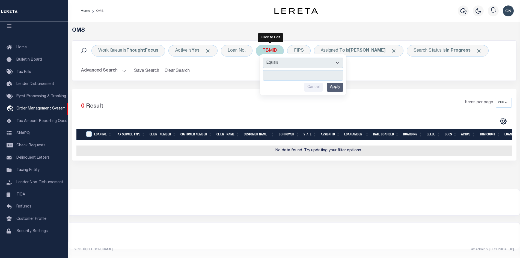
click at [274, 75] on input "number" at bounding box center [303, 75] width 80 height 10
type input "3517341"
click at [339, 88] on input "Apply" at bounding box center [335, 87] width 16 height 9
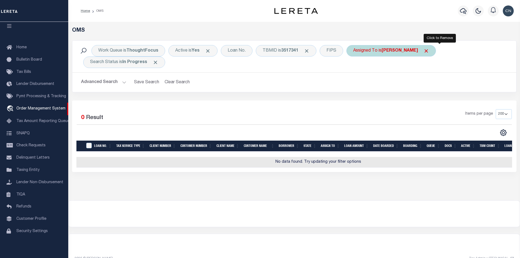
click at [429, 50] on span "Click to Remove" at bounding box center [426, 51] width 6 height 6
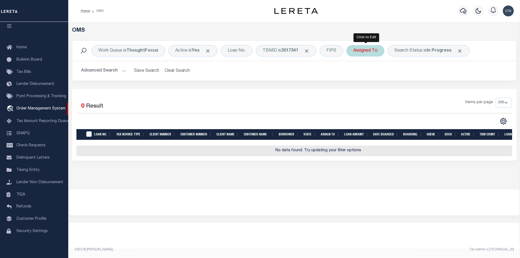
click at [367, 50] on div "Assigned To" at bounding box center [365, 50] width 38 height 11
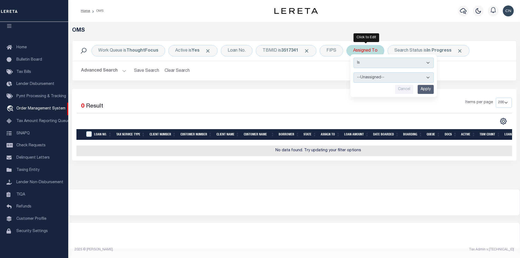
click at [424, 75] on select "--Unassigned-- Abdul Muzain Agustin Fernandez Ahmad Darwish Alberto Estrada All…" at bounding box center [393, 77] width 80 height 10
select select "[PERSON_NAME]"
click at [354, 72] on select "--Unassigned-- Abdul Muzain Agustin Fernandez Ahmad Darwish Alberto Estrada All…" at bounding box center [393, 77] width 80 height 10
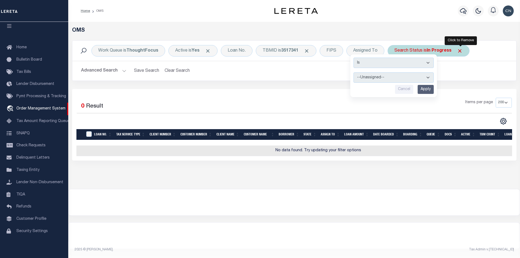
click at [460, 50] on span "Click to Remove" at bounding box center [460, 51] width 6 height 6
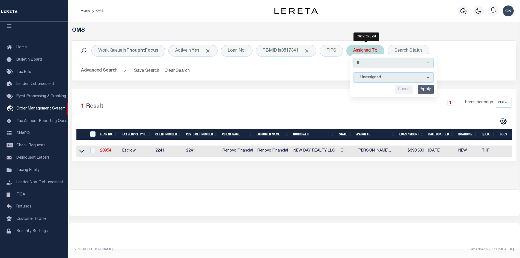
click at [428, 90] on input "Apply" at bounding box center [425, 89] width 16 height 9
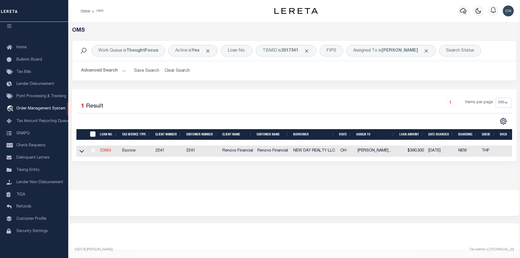
click at [107, 152] on link "20954" at bounding box center [105, 151] width 11 height 4
type input "20954"
type input "NEW DAY REALTY LLC"
select select
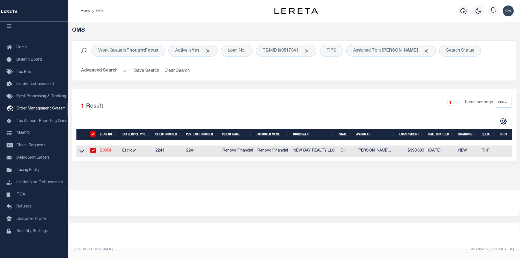
type input "4376 Buckingham Circle"
type input "Uniontown OH 44685"
select select "400"
select select "Escrow"
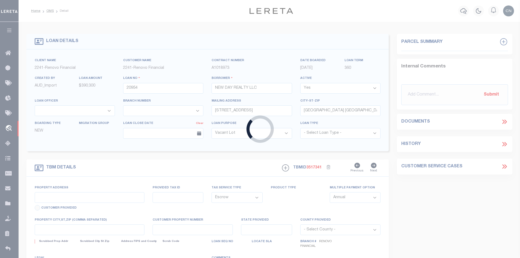
type input "1215 Lindsay Avenue"
select select
type input "Akron, OH 44306"
type input "a0kUS00000D8UxV"
type input "OH"
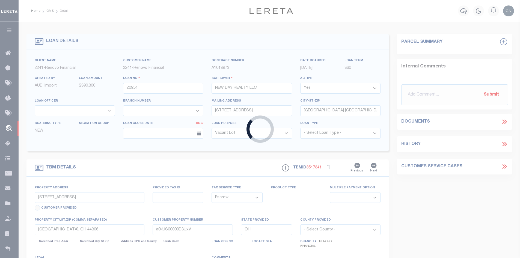
select select
type textarea "LEGAL REQUIRED"
select select "164194"
select select "25066"
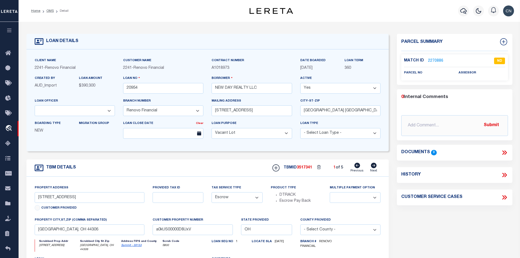
click at [435, 61] on link "2270886" at bounding box center [435, 61] width 15 height 6
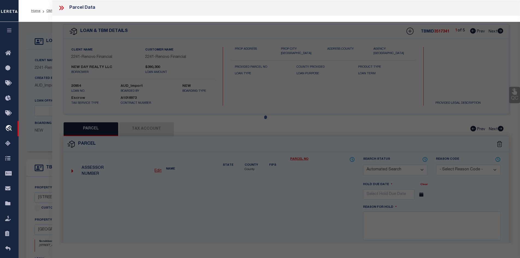
checkbox input "false"
select select "ND"
checkbox input "false"
type textarea "LEGAL REQUIRED"
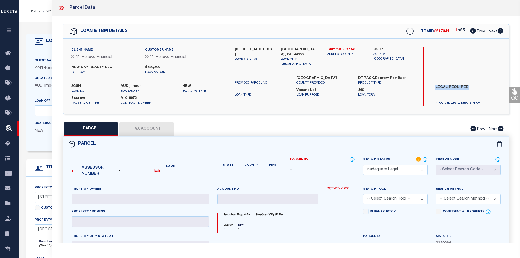
drag, startPoint x: 434, startPoint y: 86, endPoint x: 481, endPoint y: 85, distance: 46.6
click at [481, 85] on label "LEGAL REQUIRED" at bounding box center [468, 93] width 74 height 16
click at [496, 31] on span "Next" at bounding box center [492, 32] width 9 height 4
select select "AS"
checkbox input "false"
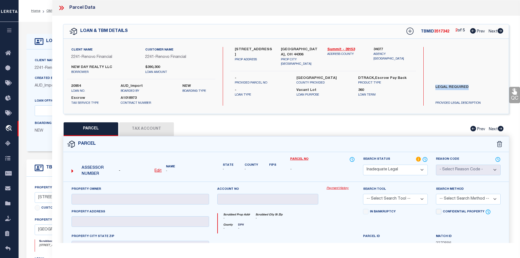
checkbox input "false"
select select "CP"
type input "NEW DAY REALTY LLC"
select select "ATL"
select select "ADD"
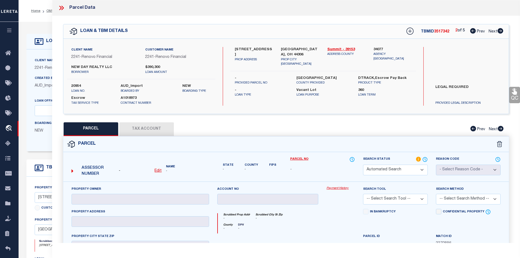
type input "333 6TH ST SW"
checkbox input "false"
type input "MASSILLON, OH 44647"
type textarea "9363 WH"
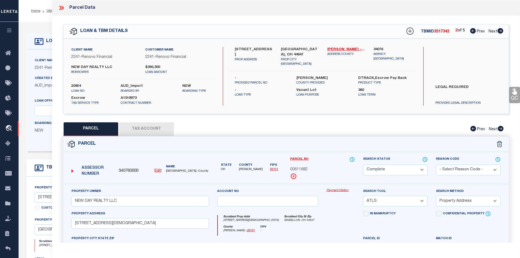
click at [499, 32] on icon at bounding box center [500, 30] width 6 height 5
select select "AS"
select select
checkbox input "false"
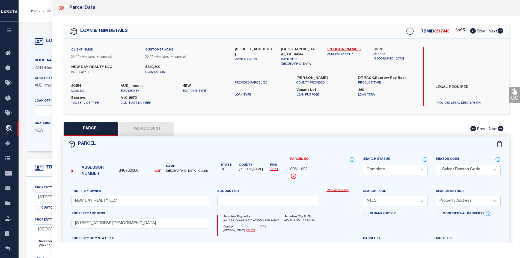
checkbox input "false"
select select "CP"
type input "CRYSTAL B YODER"
select select "ATL"
select select "ADD"
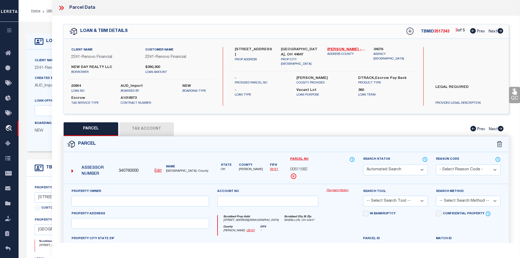
type input "681 COOPER AVE"
checkbox input "false"
type input "AKRON, OH 44306"
type textarea "ARDMORE LOT 42 50FT W OF E 17.50FT OF S 1/2"
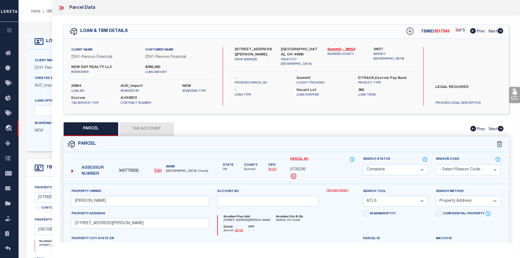
click at [499, 32] on icon at bounding box center [500, 30] width 6 height 5
select select "AS"
select select
checkbox input "false"
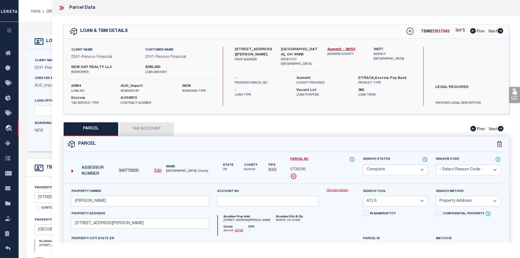
checkbox input "false"
select select "CP"
type input "AMANDA J RADER"
select select "ATL"
select select "ADD"
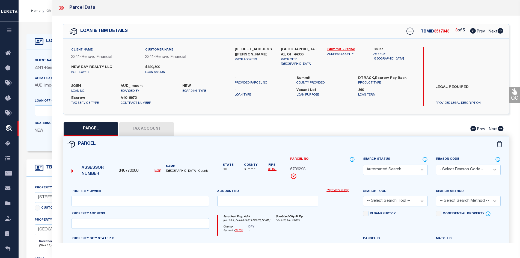
type input "809 TRIPLETT BLVD"
checkbox input "false"
type input "AKRON, OH 44306"
type textarea "BREW ARL LOT 471 ALL"
click at [499, 32] on icon at bounding box center [500, 30] width 6 height 5
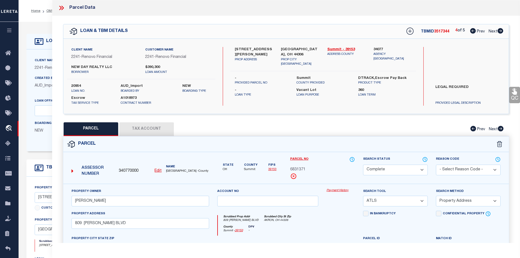
select select "AS"
select select
checkbox input "false"
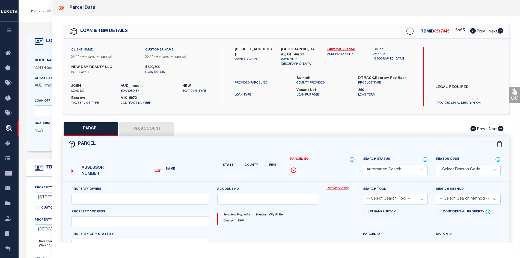
select select "CP"
type input "WHIPKEY,MARY A TRUST"
select select "ATL"
select select "ADD"
type input "97 OAKWOOD ST"
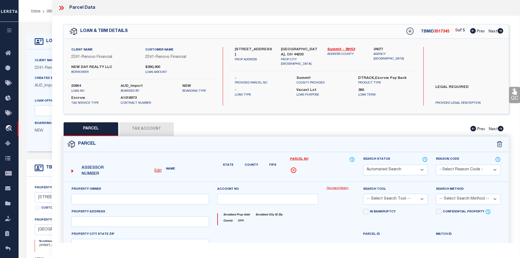
checkbox input "false"
type input "BARBERTON, OH 44203"
type textarea "ROMIG LOT 275 ALL"
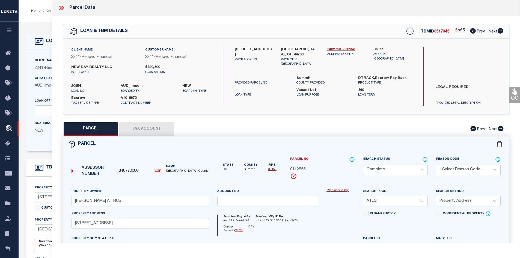
click at [471, 32] on icon at bounding box center [473, 30] width 6 height 5
select select "AS"
select select
checkbox input "false"
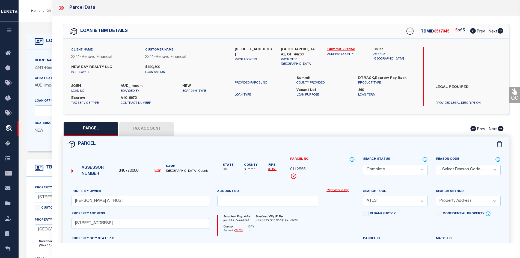
checkbox input "false"
select select "CP"
type input "AMANDA J RADER"
select select "ATL"
select select "ADD"
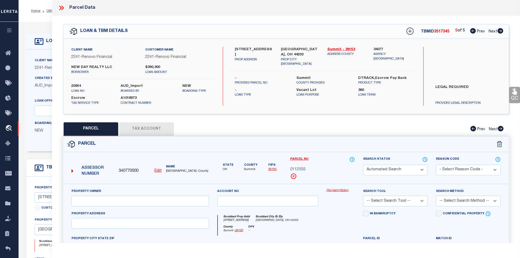
type input "809 TRIPLETT BLVD"
checkbox input "false"
type input "AKRON, OH 44306"
type textarea "BREW ARL LOT 471 ALL"
click at [471, 32] on icon at bounding box center [473, 30] width 6 height 5
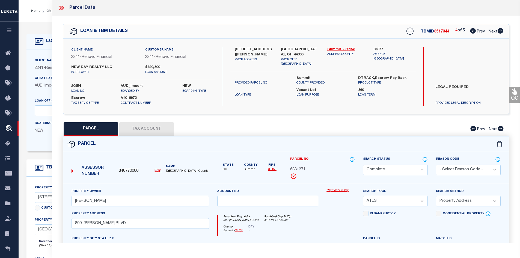
select select "AS"
select select
checkbox input "false"
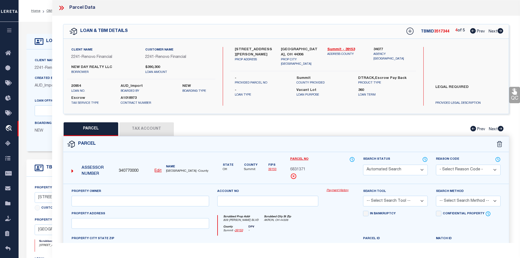
click at [471, 32] on icon at bounding box center [473, 30] width 6 height 5
select select "CP"
type input "CRYSTAL B YODER"
select select "ATL"
select select "ADD"
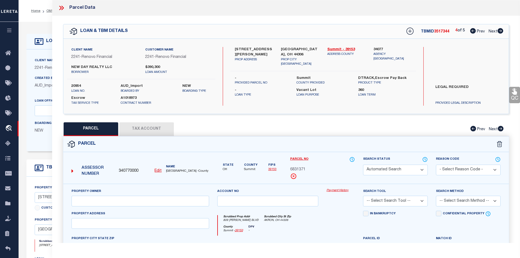
type input "681 COOPER AVE"
checkbox input "false"
type input "AKRON, OH 44306"
type textarea "ARDMORE LOT 42 50FT W OF E 17.50FT OF S 1/2"
select select "AS"
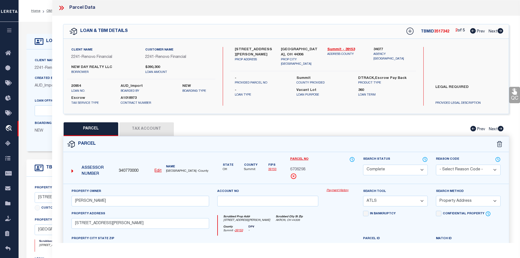
select select
checkbox input "false"
select select "CP"
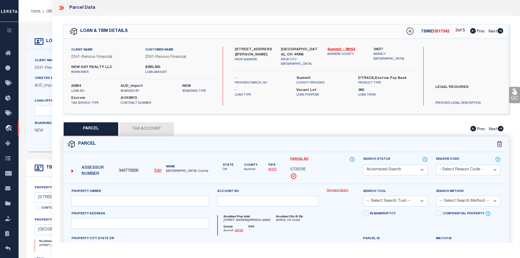
type input "NEW DAY REALTY LLC"
select select "ATL"
select select "ADD"
type input "333 6TH ST SW"
checkbox input "false"
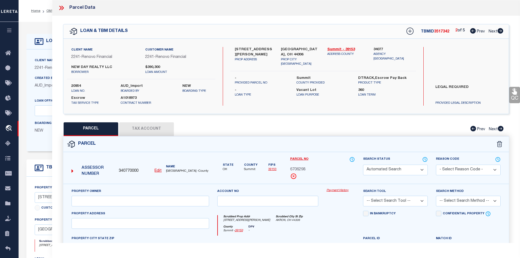
type input "MASSILLON, OH 44647"
type textarea "9363 WH"
click at [471, 32] on icon at bounding box center [473, 30] width 6 height 5
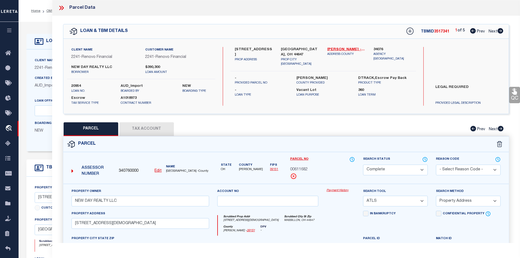
select select "AS"
select select
checkbox input "false"
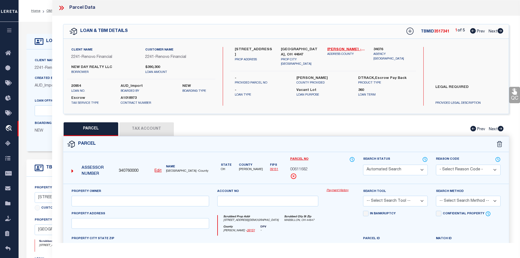
select select "ND"
checkbox input "false"
type textarea "LEGAL REQUIRED"
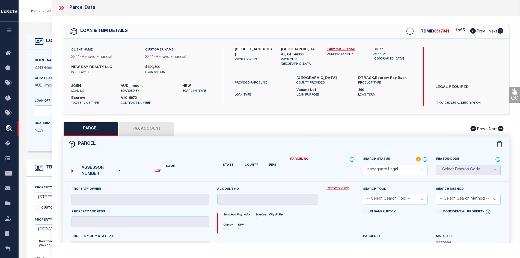
click at [61, 8] on icon at bounding box center [60, 8] width 2 height 4
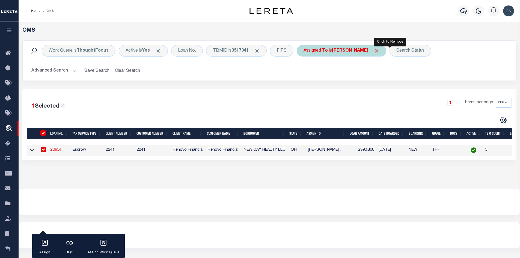
click at [379, 51] on span "Click to Remove" at bounding box center [376, 51] width 6 height 6
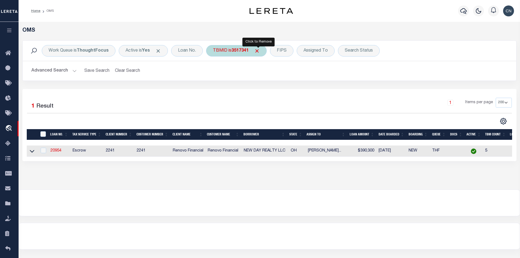
click at [258, 51] on span "Click to Remove" at bounding box center [257, 51] width 6 height 6
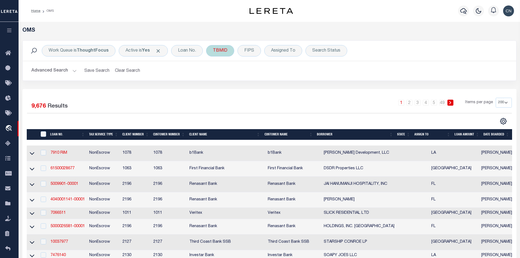
click at [223, 51] on div "TBMID" at bounding box center [220, 50] width 28 height 11
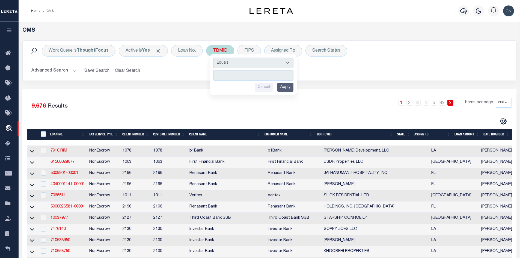
click at [232, 77] on input "number" at bounding box center [253, 75] width 80 height 10
type input "3517787"
click at [292, 88] on input "Apply" at bounding box center [285, 87] width 16 height 9
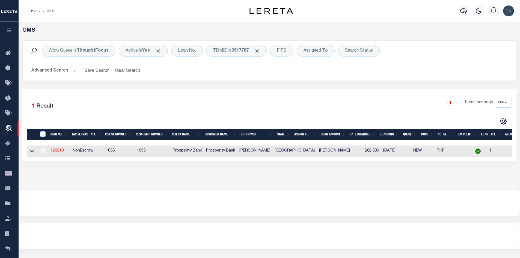
click at [57, 151] on link "120210" at bounding box center [56, 151] width 13 height 4
type input "120210"
type input "TERENCE BRADY"
select select
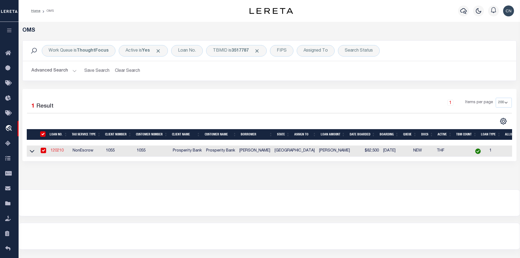
type input "428 N 40TH STREET"
type input "CORSICANA TX 75110"
select select
select select "NonEscrow"
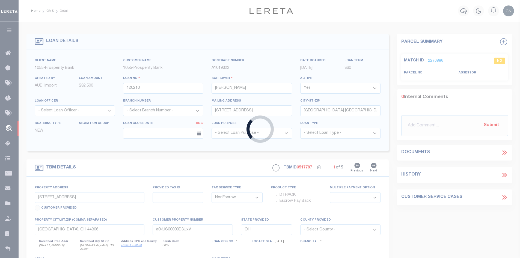
select select "10454"
select select "4024"
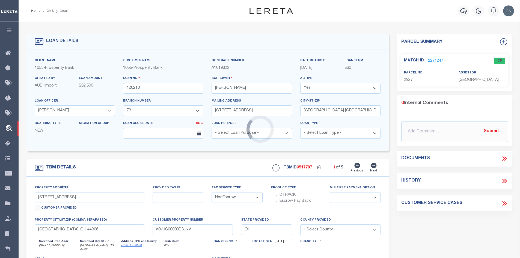
type input "105 LINCOLNSHIRE"
type input "2927"
select select
type input "CROCKETT, TX 75835"
type input "[GEOGRAPHIC_DATA]"
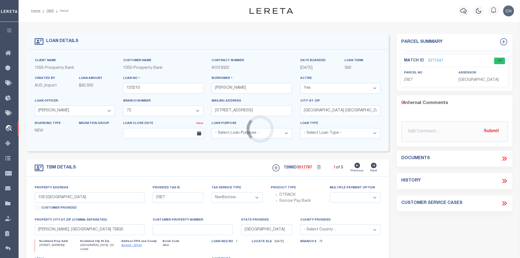
select select
type textarea "PARTS LOTS 4 & 5 NOTTINGHAM WOODS"
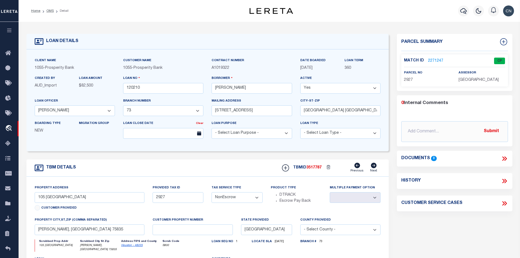
click at [434, 60] on link "2271247" at bounding box center [435, 61] width 15 height 6
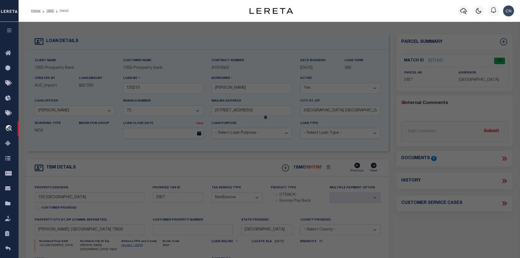
select select "AS"
checkbox input "false"
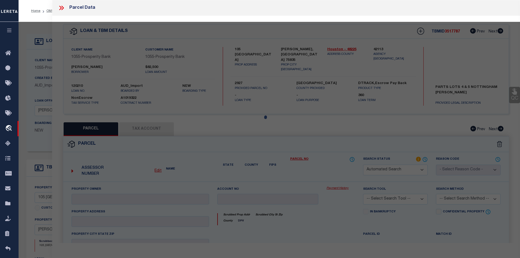
select select "CP"
type input "BRADY TERENCE R"
select select "AGW"
select select "LEG"
type input "105 LINCOLNSHIRE"
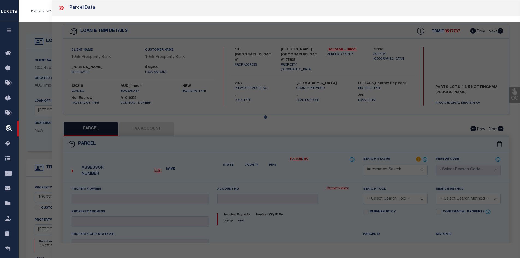
type input "CROCKETT TX 75835"
type textarea "NOTTINGHAM WOODS LOT PT 4 & 5"
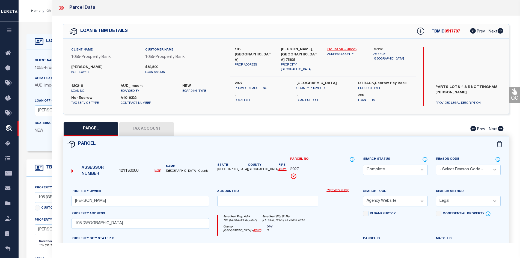
click at [341, 49] on link "Houston - 48225" at bounding box center [346, 49] width 38 height 5
drag, startPoint x: 235, startPoint y: 48, endPoint x: 264, endPoint y: 49, distance: 28.9
click at [264, 49] on label "105 LINCOLNSHIRE" at bounding box center [254, 55] width 38 height 16
drag, startPoint x: 430, startPoint y: 30, endPoint x: 460, endPoint y: 30, distance: 29.5
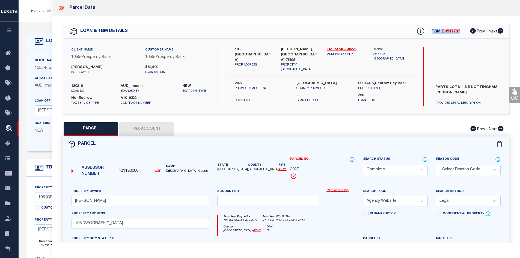
click at [460, 30] on div "TBMID 3517787 Prev Next" at bounding box center [456, 31] width 94 height 10
drag, startPoint x: 75, startPoint y: 200, endPoint x: 123, endPoint y: 198, distance: 48.0
click at [123, 198] on input "BRADY TERENCE R" at bounding box center [139, 201] width 137 height 11
click at [227, 131] on div "PARCEL Tax Account Prev Next" at bounding box center [286, 129] width 446 height 14
drag, startPoint x: 235, startPoint y: 49, endPoint x: 269, endPoint y: 49, distance: 34.1
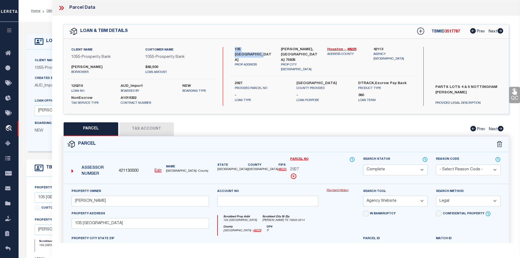
click at [269, 49] on label "105 LINCOLNSHIRE" at bounding box center [254, 55] width 38 height 16
copy label "105 LINCOLNSHIRE"
click at [249, 131] on div "PARCEL Tax Account Prev Next" at bounding box center [286, 129] width 446 height 14
drag, startPoint x: 281, startPoint y: 48, endPoint x: 318, endPoint y: 49, distance: 37.1
click at [318, 49] on label "CROCKETT, TX 75835" at bounding box center [300, 55] width 38 height 16
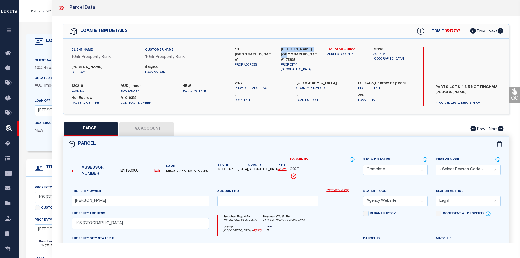
copy label "CROCKETT, TX 75835"
click at [229, 147] on div "Parcel" at bounding box center [285, 144] width 445 height 16
click at [423, 3] on div "Parcel Data" at bounding box center [286, 8] width 468 height 16
click at [334, 49] on link "Houston - 48225" at bounding box center [346, 49] width 38 height 5
click at [143, 130] on button "Tax Account" at bounding box center [146, 129] width 55 height 14
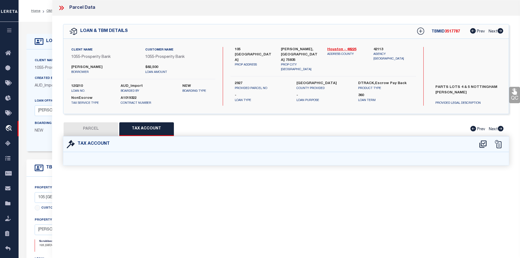
select select "100"
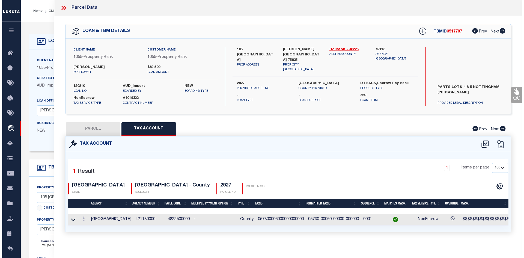
scroll to position [6, 0]
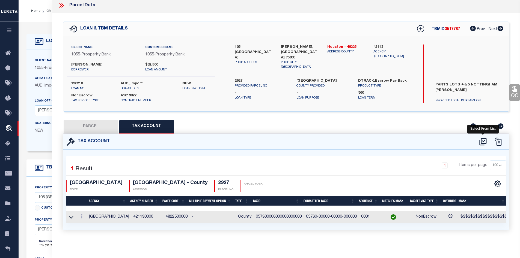
click at [482, 138] on icon at bounding box center [482, 141] width 7 height 7
select select "100"
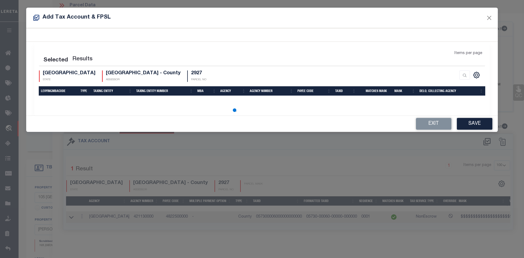
select select "100"
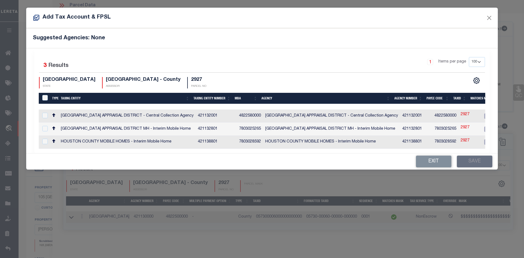
click at [435, 150] on div "Selected 3 Results 1 Items per page 10 25 50 100 200 TX STATE 2927" at bounding box center [261, 100] width 455 height 105
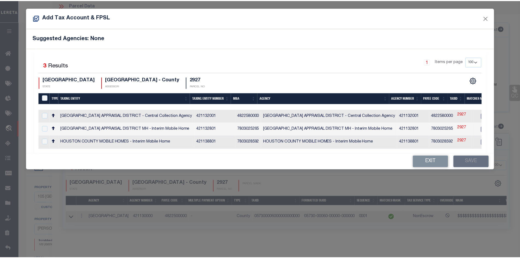
scroll to position [0, 188]
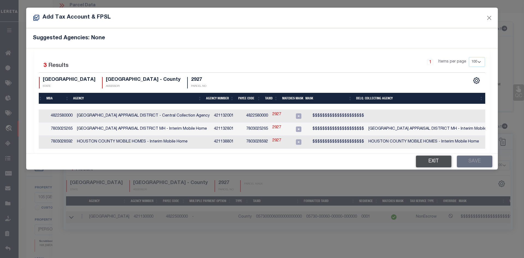
click at [438, 166] on button "Exit" at bounding box center [433, 161] width 35 height 12
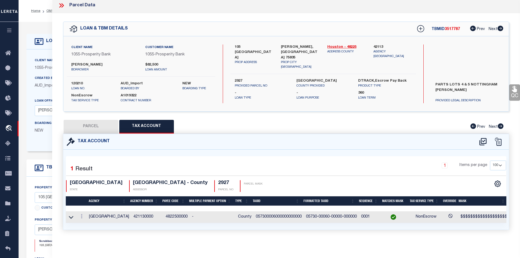
scroll to position [55, 0]
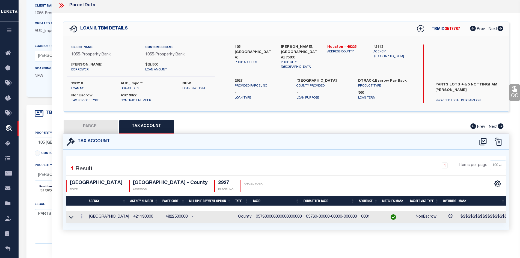
click at [98, 124] on button "PARCEL" at bounding box center [91, 127] width 55 height 14
select select "AS"
select select
checkbox input "false"
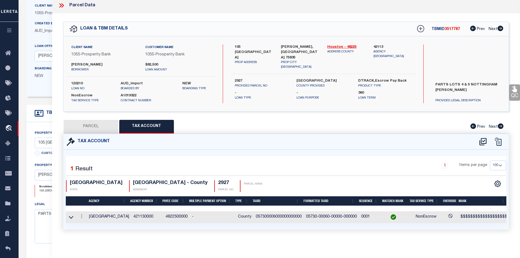
checkbox input "false"
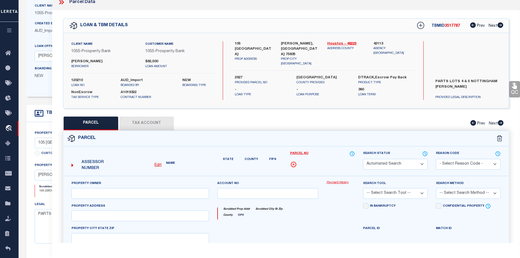
select select "CP"
type input "BRADY TERENCE R"
select select "AGW"
select select "LEG"
type input "105 LINCOLNSHIRE"
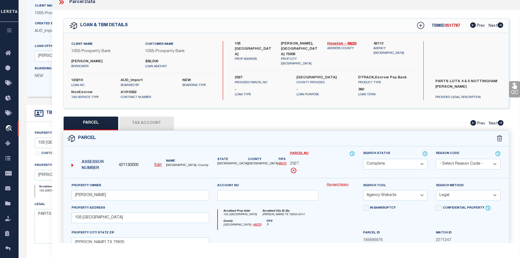
click at [141, 123] on button "Tax Account" at bounding box center [146, 123] width 55 height 14
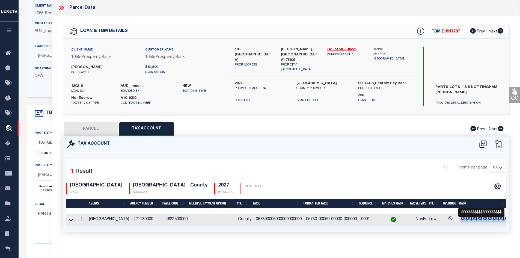
scroll to position [0, 25]
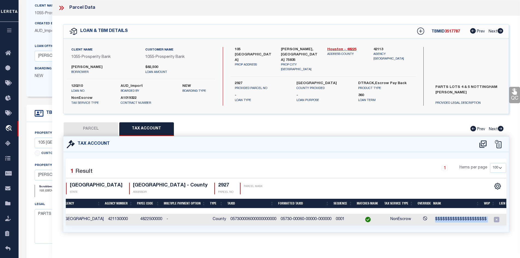
drag, startPoint x: 458, startPoint y: 218, endPoint x: 509, endPoint y: 217, distance: 51.0
click at [509, 217] on div "Tax Account 1 1" at bounding box center [286, 190] width 454 height 109
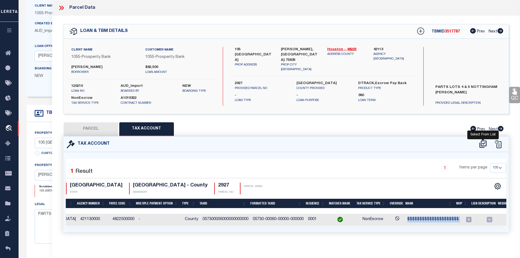
click at [483, 143] on icon at bounding box center [482, 143] width 7 height 7
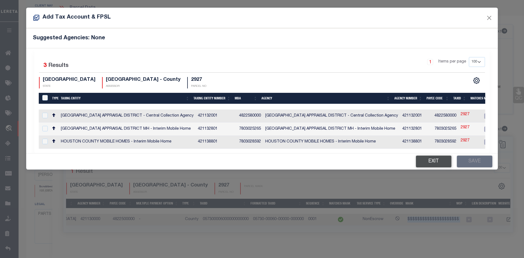
click at [429, 164] on button "Exit" at bounding box center [433, 161] width 35 height 12
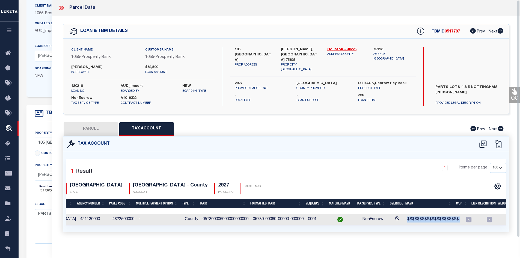
scroll to position [0, 0]
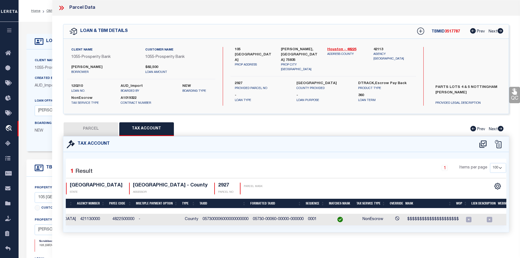
click at [61, 8] on icon at bounding box center [60, 8] width 2 height 4
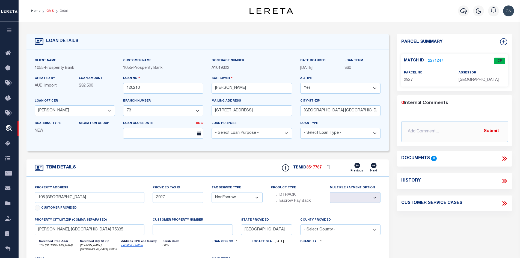
click at [49, 10] on link "OMS" at bounding box center [49, 10] width 7 height 3
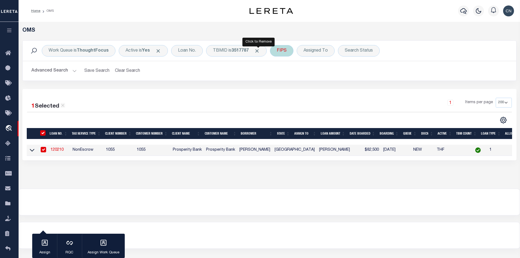
click at [259, 52] on span "Click to Remove" at bounding box center [257, 51] width 6 height 6
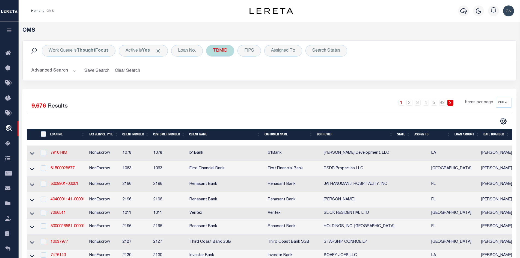
click at [218, 52] on div "TBMID" at bounding box center [220, 50] width 28 height 11
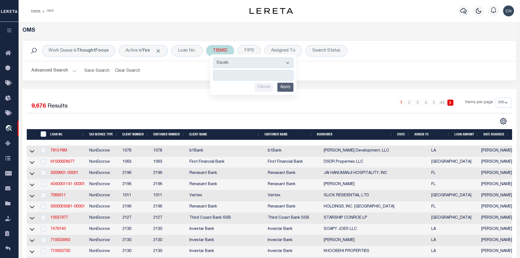
click at [231, 76] on input "number" at bounding box center [253, 75] width 80 height 10
click at [282, 86] on input "Apply" at bounding box center [285, 87] width 16 height 9
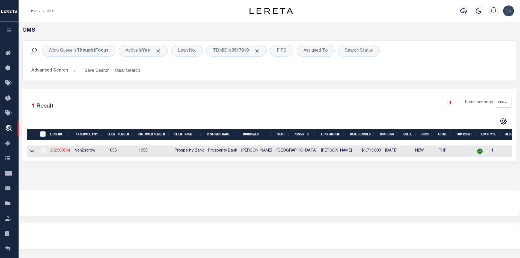
click at [60, 151] on link "202500794" at bounding box center [60, 151] width 20 height 4
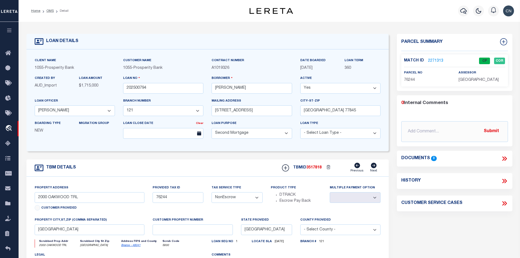
click at [434, 59] on link "2271313" at bounding box center [435, 61] width 15 height 6
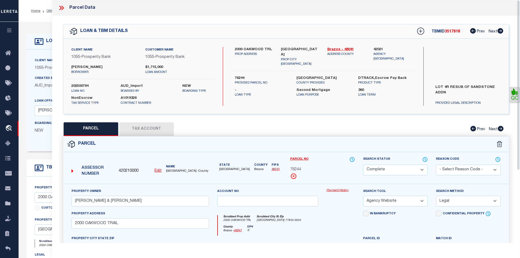
click at [317, 144] on div "Parcel" at bounding box center [285, 144] width 445 height 16
drag, startPoint x: 430, startPoint y: 30, endPoint x: 458, endPoint y: 30, distance: 28.9
click at [458, 30] on div "TBMID 3517818 Prev Next" at bounding box center [456, 31] width 94 height 10
copy h5 "TBMID 3517818"
click at [300, 125] on div "PARCEL Tax Account Prev Next" at bounding box center [286, 129] width 446 height 14
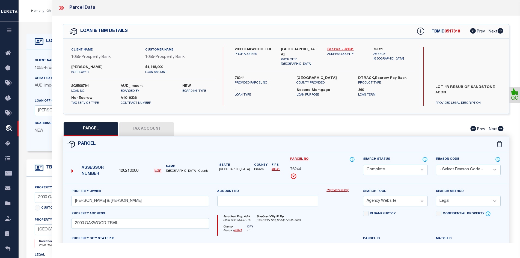
click at [338, 48] on link "Brazos - 48041" at bounding box center [346, 49] width 38 height 5
drag, startPoint x: 234, startPoint y: 48, endPoint x: 273, endPoint y: 49, distance: 38.5
click at [273, 49] on div "2000 OAKWOOD TRL PROP ADDRESS" at bounding box center [253, 57] width 46 height 20
copy label "2000 OAKWOOD TRL"
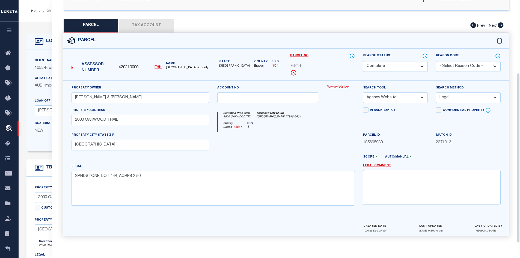
scroll to position [22, 0]
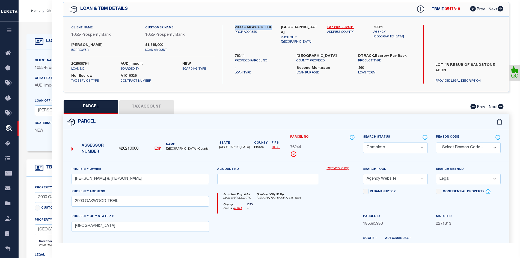
click at [143, 106] on button "Tax Account" at bounding box center [146, 107] width 55 height 14
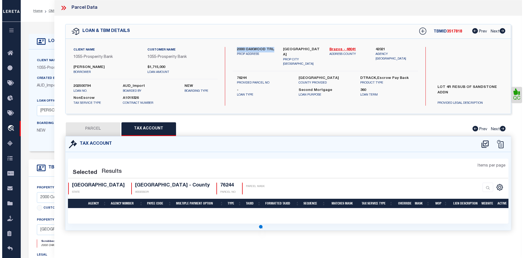
scroll to position [0, 0]
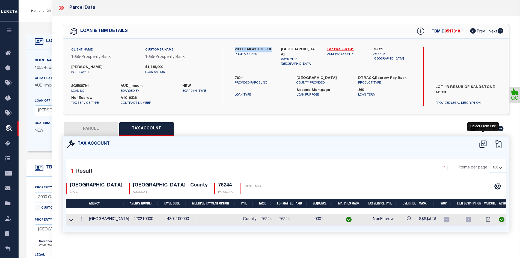
click at [484, 143] on icon at bounding box center [482, 144] width 9 height 9
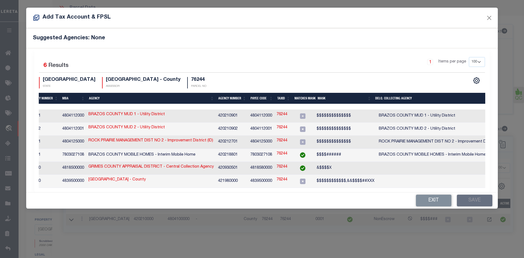
scroll to position [0, 170]
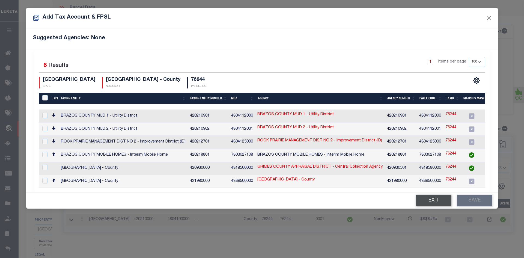
click at [432, 201] on button "Exit" at bounding box center [433, 200] width 35 height 12
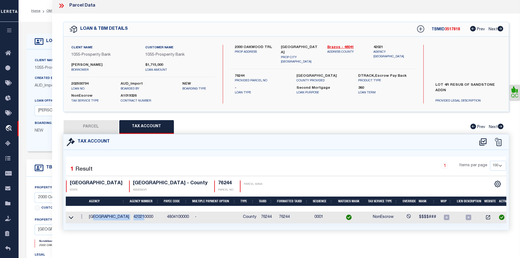
drag, startPoint x: 121, startPoint y: 218, endPoint x: 141, endPoint y: 218, distance: 19.6
click at [141, 218] on tr "BRAZOS COUNTY 420210000 4804100000 - County 76244 76244 0001 NonEscrow $$$$###" at bounding box center [287, 217] width 443 height 12
click at [71, 217] on icon at bounding box center [71, 217] width 5 height 6
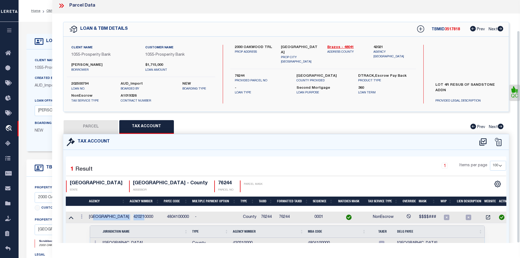
scroll to position [35, 0]
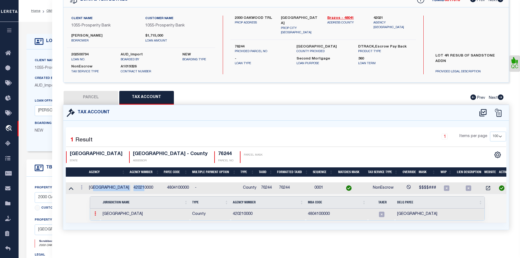
click at [95, 212] on icon at bounding box center [95, 213] width 2 height 4
click at [74, 211] on td "Selected 1 Result Items per page" at bounding box center [287, 208] width 443 height 29
click at [205, 237] on div "Tax Account 1 1" at bounding box center [286, 174] width 454 height 138
click at [482, 112] on icon at bounding box center [482, 112] width 9 height 9
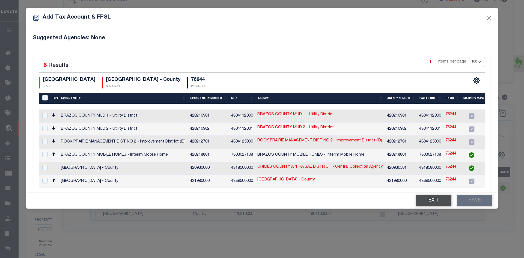
click at [438, 201] on button "Exit" at bounding box center [433, 200] width 35 height 12
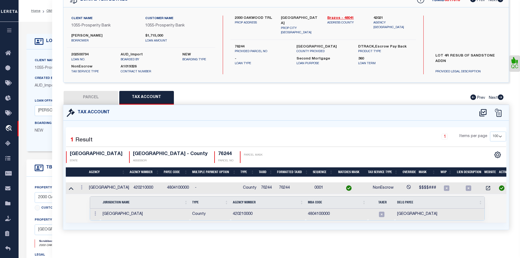
drag, startPoint x: 72, startPoint y: 187, endPoint x: 117, endPoint y: 176, distance: 46.8
click at [72, 187] on icon at bounding box center [71, 188] width 5 height 6
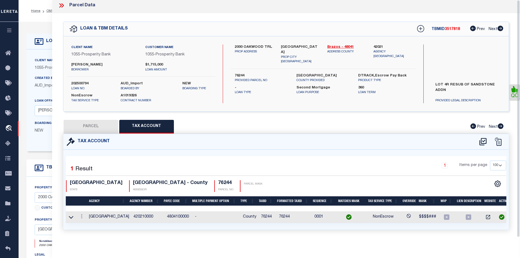
scroll to position [0, 0]
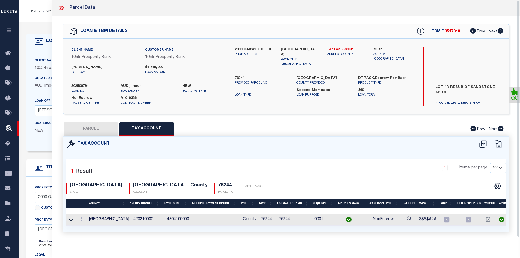
click at [59, 8] on icon at bounding box center [61, 7] width 7 height 7
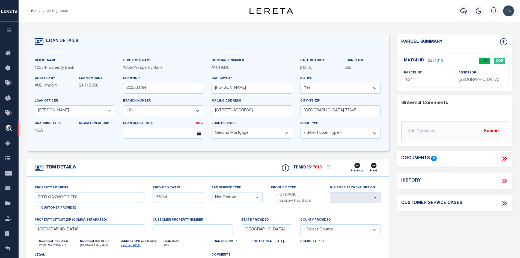
click at [433, 60] on link "2271313" at bounding box center [435, 61] width 15 height 6
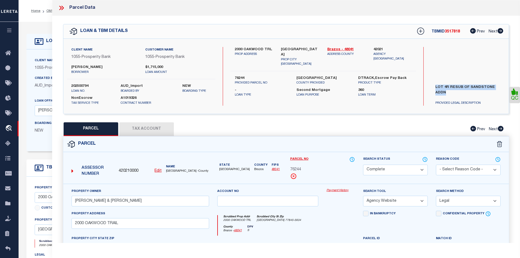
drag, startPoint x: 434, startPoint y: 85, endPoint x: 453, endPoint y: 91, distance: 20.5
click at [453, 91] on label "LOT 4R RESUB OF SANDSTONE ADDN" at bounding box center [468, 93] width 74 height 16
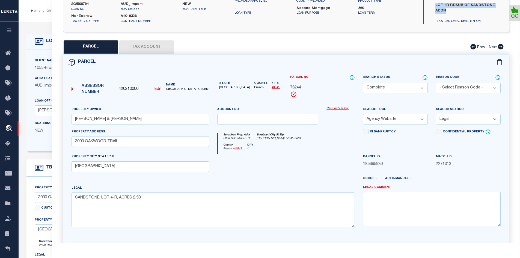
drag, startPoint x: 145, startPoint y: 46, endPoint x: 143, endPoint y: 49, distance: 3.7
click at [145, 46] on button "Tax Account" at bounding box center [146, 47] width 55 height 14
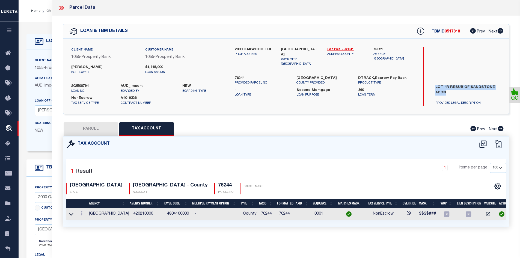
scroll to position [0, 0]
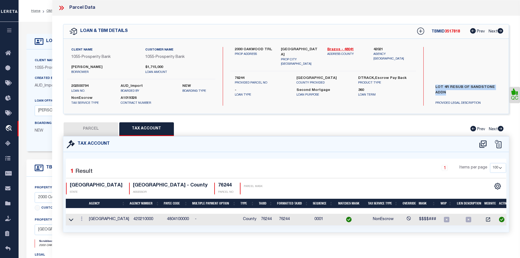
click at [91, 128] on button "PARCEL" at bounding box center [91, 129] width 55 height 14
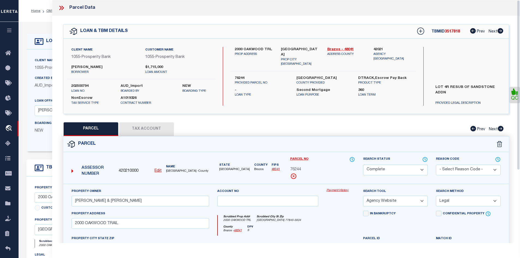
click at [61, 9] on icon at bounding box center [61, 7] width 7 height 7
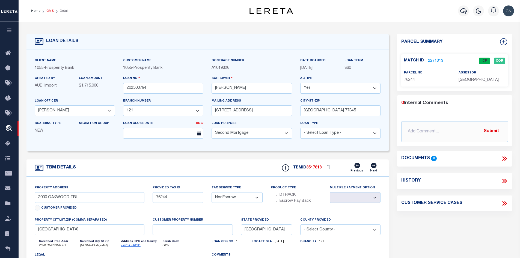
click at [48, 11] on link "OMS" at bounding box center [49, 10] width 7 height 3
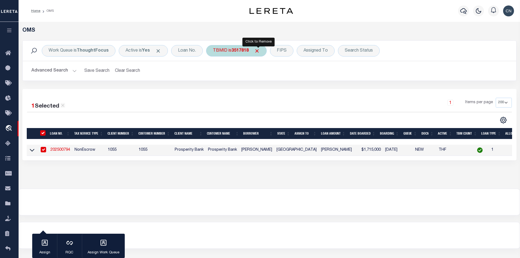
click at [257, 51] on span "Click to Remove" at bounding box center [257, 51] width 6 height 6
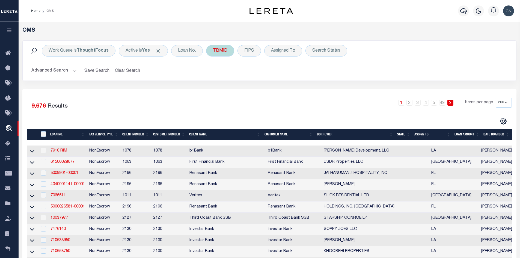
click at [218, 52] on div "TBMID" at bounding box center [220, 50] width 28 height 11
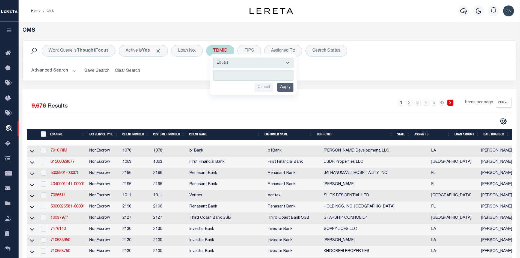
click at [229, 76] on input "number" at bounding box center [253, 75] width 80 height 10
click at [288, 89] on input "Apply" at bounding box center [285, 87] width 16 height 9
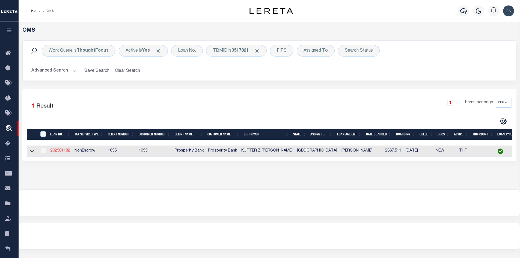
click at [59, 150] on link "202501182" at bounding box center [60, 151] width 20 height 4
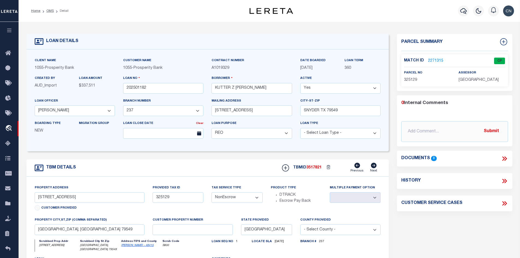
click at [430, 60] on link "2271315" at bounding box center [435, 61] width 15 height 6
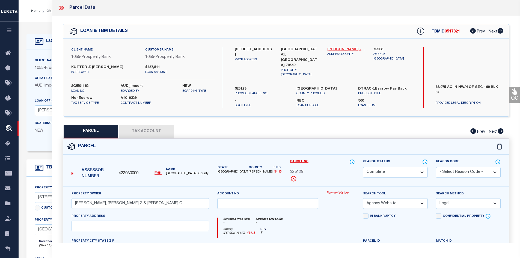
click at [338, 49] on link "Scurry - 48415" at bounding box center [346, 49] width 38 height 5
drag, startPoint x: 236, startPoint y: 47, endPoint x: 268, endPoint y: 49, distance: 32.0
click at [268, 49] on label "5998 COUNTY ROAD 3105" at bounding box center [254, 52] width 38 height 11
drag, startPoint x: 235, startPoint y: 48, endPoint x: 263, endPoint y: 49, distance: 28.4
click at [263, 49] on label "5998 COUNTY ROAD 3105" at bounding box center [254, 52] width 38 height 11
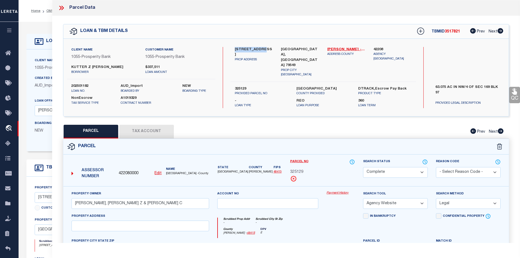
copy label "5998 COUNTY R"
drag, startPoint x: 297, startPoint y: 169, endPoint x: 309, endPoint y: 169, distance: 12.0
click at [309, 169] on div "325129" at bounding box center [322, 172] width 65 height 6
copy span "325129"
drag, startPoint x: 430, startPoint y: 30, endPoint x: 463, endPoint y: 31, distance: 33.0
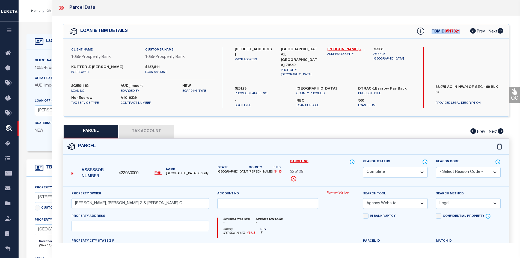
click at [463, 31] on div "TBMID 3517821 Prev Next" at bounding box center [456, 31] width 94 height 10
copy div "TBMID 3517821"
drag, startPoint x: 73, startPoint y: 199, endPoint x: 159, endPoint y: 201, distance: 85.9
click at [159, 201] on input "DERRYBERRY, KUTTER Z & KARISSA C" at bounding box center [139, 203] width 137 height 11
click at [110, 187] on div "Property Owner DERRYBERRY, KUTTER Z & KARISSA C Account no Payment History Sear…" at bounding box center [285, 257] width 445 height 143
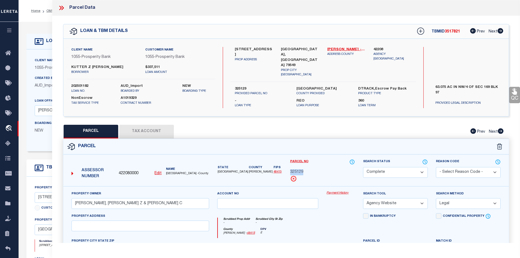
drag, startPoint x: 289, startPoint y: 168, endPoint x: 315, endPoint y: 169, distance: 25.6
click at [315, 169] on div "Parcel No 325129" at bounding box center [322, 172] width 73 height 27
copy span "325129"
click at [311, 186] on div "Property Owner DERRYBERRY, KUTTER Z & KARISSA C Account no Payment History Sear…" at bounding box center [285, 257] width 445 height 143
click at [139, 125] on button "Tax Account" at bounding box center [146, 132] width 55 height 14
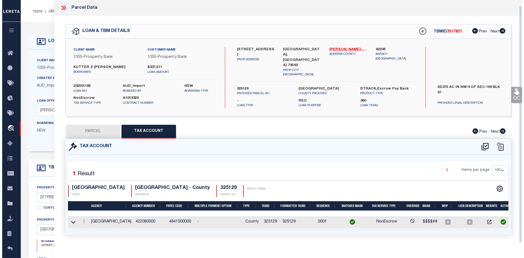
scroll to position [6, 0]
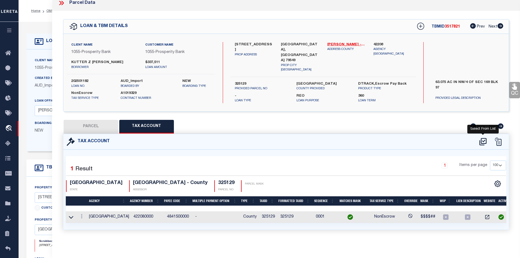
click at [481, 137] on icon at bounding box center [482, 141] width 9 height 9
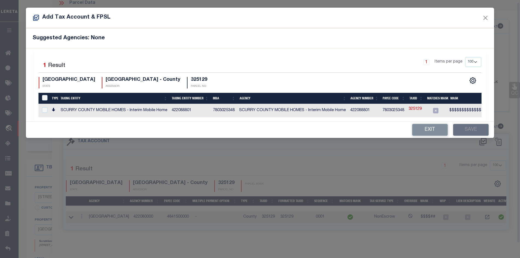
scroll to position [2, 0]
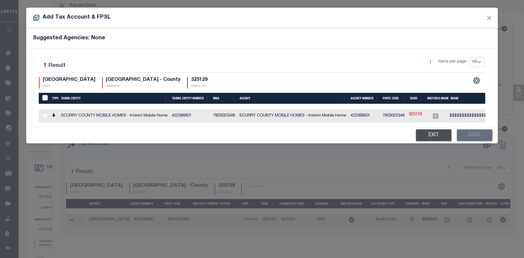
click at [426, 139] on button "Exit" at bounding box center [433, 135] width 35 height 12
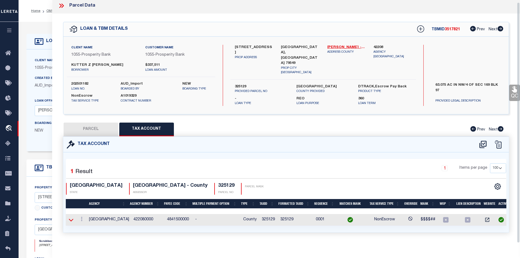
click at [71, 217] on icon at bounding box center [71, 220] width 5 height 6
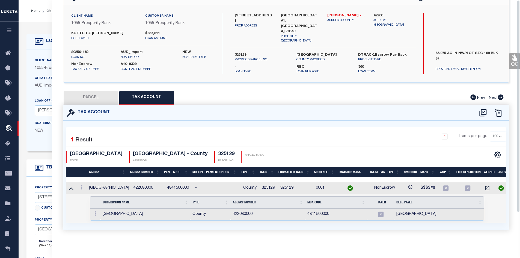
scroll to position [0, 0]
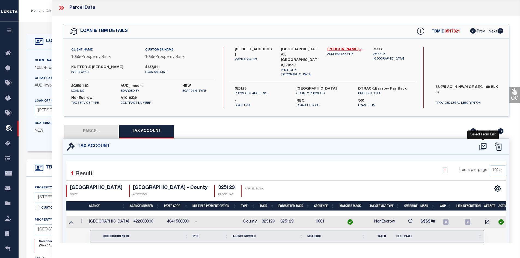
click at [482, 143] on icon at bounding box center [482, 146] width 9 height 9
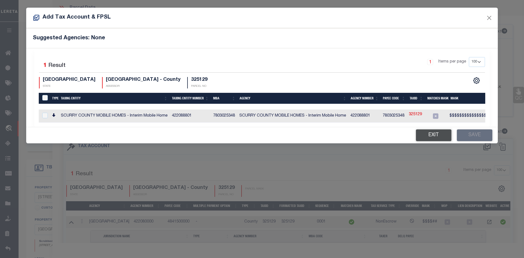
click at [442, 140] on button "Exit" at bounding box center [433, 135] width 35 height 12
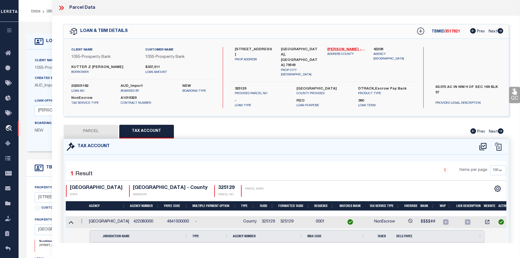
click at [92, 128] on button "PARCEL" at bounding box center [91, 132] width 55 height 14
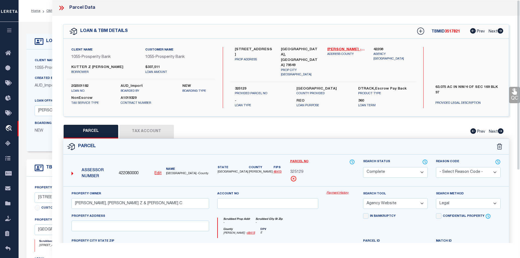
click at [61, 9] on icon at bounding box center [61, 7] width 7 height 7
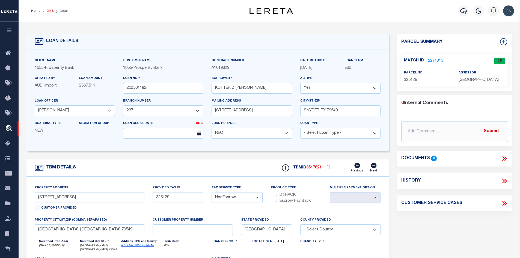
click at [49, 12] on link "OMS" at bounding box center [49, 10] width 7 height 3
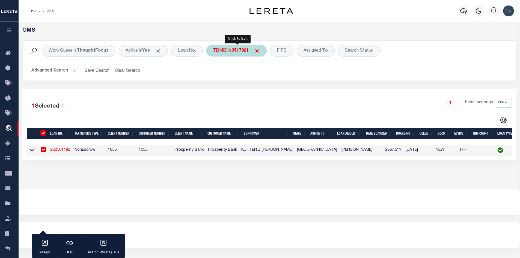
click at [235, 52] on b "3517821" at bounding box center [239, 51] width 17 height 4
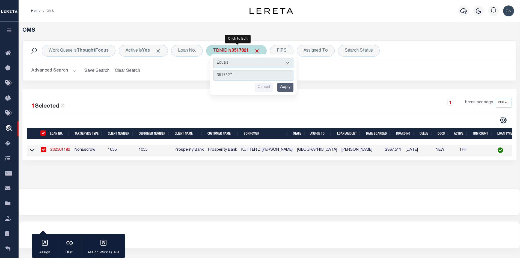
click at [286, 86] on input "Apply" at bounding box center [285, 87] width 16 height 9
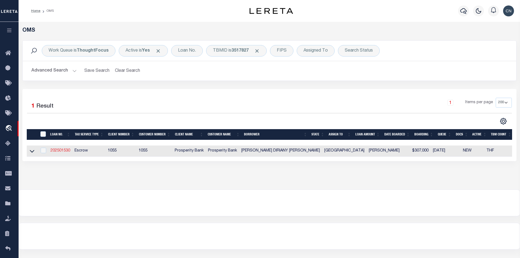
click at [54, 152] on link "202501530" at bounding box center [60, 151] width 20 height 4
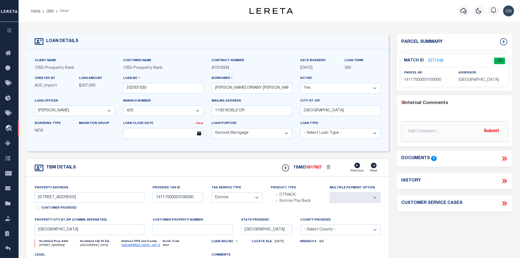
click at [431, 60] on link "2271248" at bounding box center [435, 61] width 15 height 6
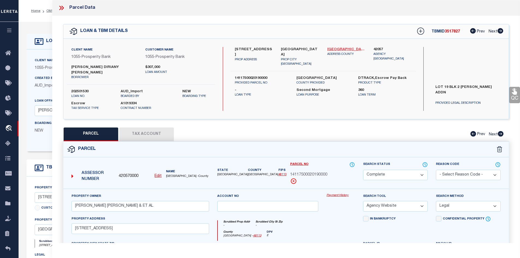
click at [338, 47] on link "Dallas - 48113" at bounding box center [346, 49] width 38 height 5
drag, startPoint x: 235, startPoint y: 47, endPoint x: 266, endPoint y: 50, distance: 30.7
click at [266, 50] on label "1106 NOBLE AVE" at bounding box center [254, 52] width 38 height 11
copy label "1106 NOBLE AVE"
click at [273, 55] on div "1106 NOBLE AVE PROP ADDRESS" at bounding box center [253, 57] width 46 height 20
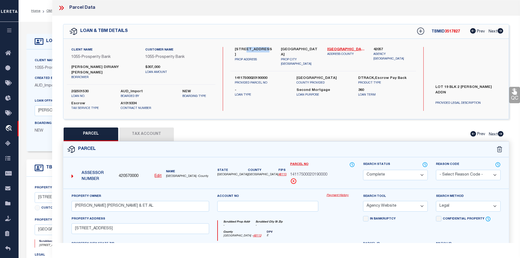
drag, startPoint x: 246, startPoint y: 48, endPoint x: 270, endPoint y: 48, distance: 23.7
click at [270, 48] on label "1106 NOBLE AVE" at bounding box center [254, 52] width 38 height 11
copy label "NOBLE AVE"
click at [61, 8] on icon at bounding box center [60, 8] width 2 height 4
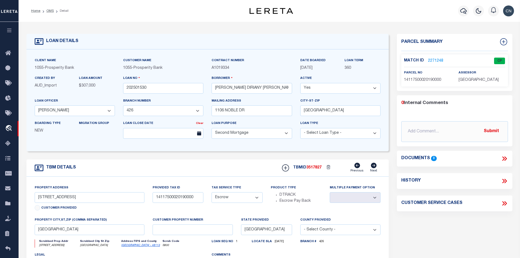
click at [436, 60] on link "2271248" at bounding box center [435, 61] width 15 height 6
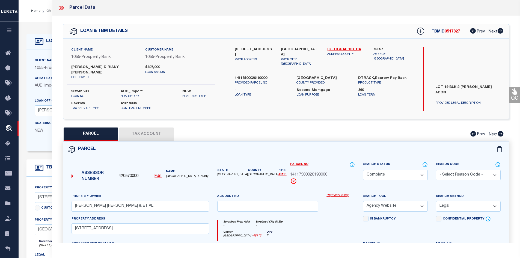
click at [408, 132] on div "PARCEL Tax Account Prev Next" at bounding box center [286, 134] width 446 height 14
drag, startPoint x: 431, startPoint y: 31, endPoint x: 466, endPoint y: 31, distance: 35.2
click at [466, 31] on div "TBMID 3517827 Prev Next" at bounding box center [456, 31] width 94 height 10
click at [392, 127] on div "PARCEL Tax Account Prev Next" at bounding box center [286, 134] width 446 height 14
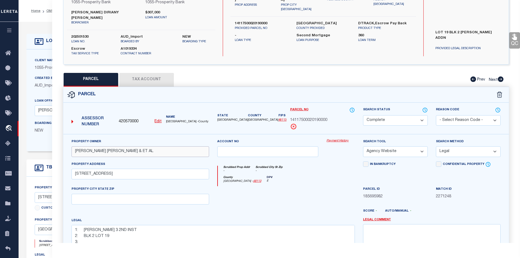
drag, startPoint x: 74, startPoint y: 145, endPoint x: 160, endPoint y: 147, distance: 85.4
click at [160, 147] on input "ORELLANA MARIA ELSA DERAS & ET AL" at bounding box center [139, 151] width 137 height 11
click at [279, 186] on div at bounding box center [267, 197] width 109 height 22
click at [277, 178] on div "County Dallas - 48113 DPV E" at bounding box center [286, 181] width 137 height 11
click at [142, 74] on button "Tax Account" at bounding box center [146, 80] width 55 height 14
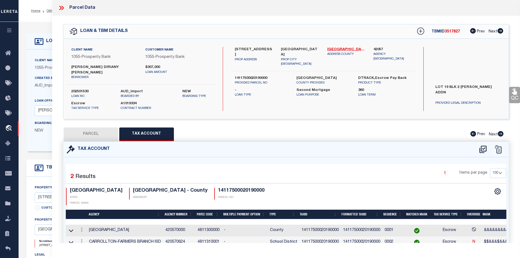
scroll to position [18, 0]
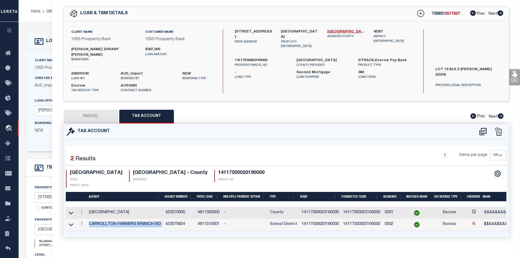
drag, startPoint x: 89, startPoint y: 215, endPoint x: 164, endPoint y: 213, distance: 75.3
click at [164, 218] on tr "CARROLLTON-FARMERS BRANCH ISD 420570624 4811310001 - School District 1411750002…" at bounding box center [332, 224] width 533 height 12
click at [137, 207] on td "DALLAS COUNTY" at bounding box center [125, 213] width 76 height 12
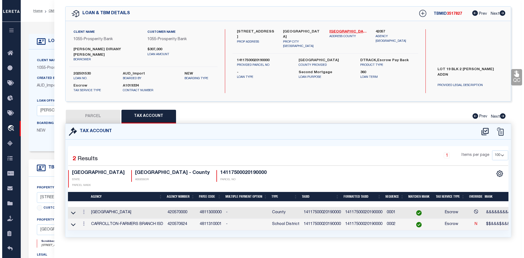
scroll to position [17, 0]
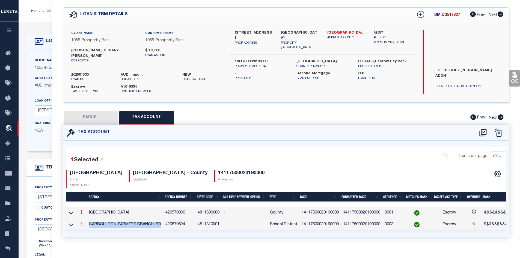
drag, startPoint x: 88, startPoint y: 214, endPoint x: 162, endPoint y: 216, distance: 73.9
click at [162, 219] on td "CARROLLTON-FARMERS BRANCH ISD" at bounding box center [125, 225] width 76 height 12
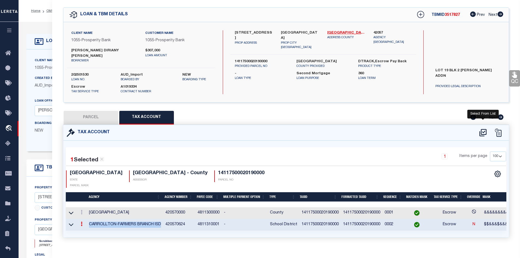
click at [481, 129] on icon at bounding box center [482, 132] width 7 height 7
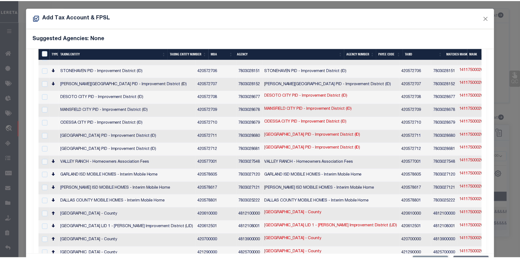
scroll to position [20, 0]
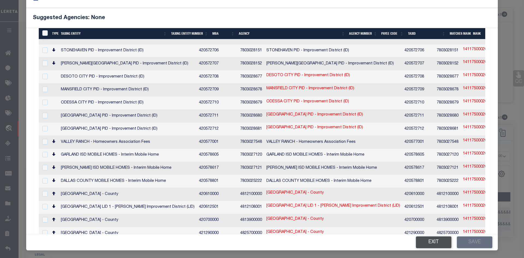
click at [430, 244] on button "Exit" at bounding box center [433, 242] width 35 height 12
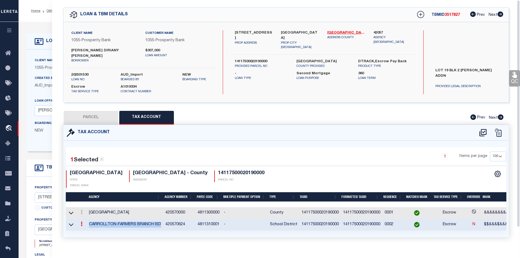
scroll to position [0, 0]
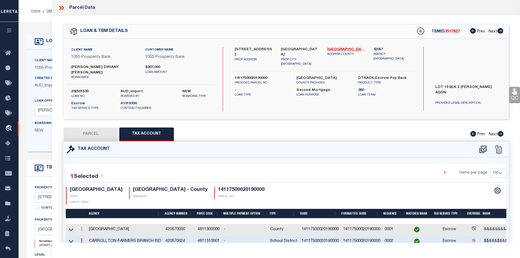
click at [61, 9] on icon at bounding box center [61, 7] width 7 height 7
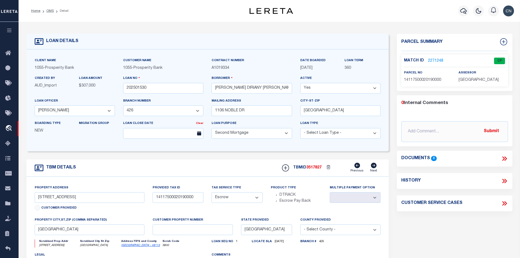
click at [431, 59] on link "2271248" at bounding box center [435, 61] width 15 height 6
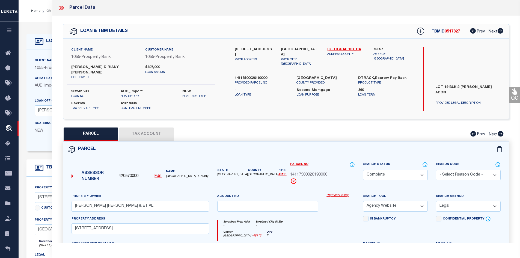
scroll to position [82, 0]
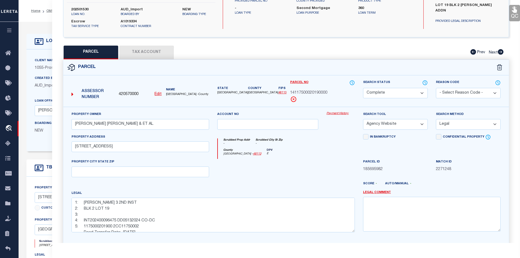
click at [140, 48] on button "Tax Account" at bounding box center [146, 53] width 55 height 14
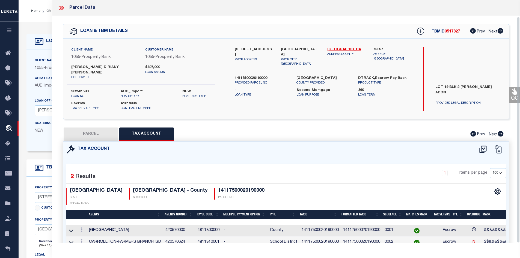
scroll to position [18, 0]
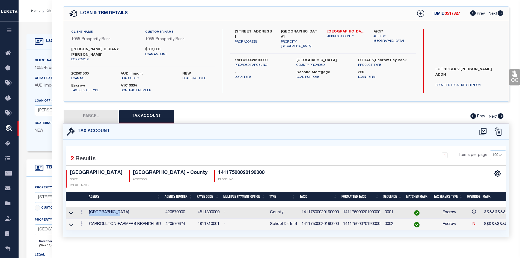
drag, startPoint x: 88, startPoint y: 200, endPoint x: 126, endPoint y: 201, distance: 37.6
click at [126, 207] on td "DALLAS COUNTY" at bounding box center [125, 213] width 76 height 12
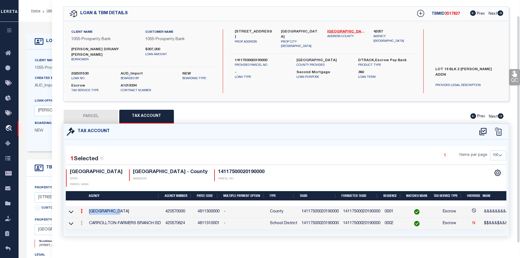
scroll to position [17, 0]
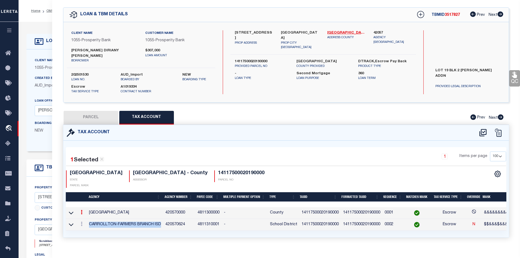
drag, startPoint x: 89, startPoint y: 212, endPoint x: 161, endPoint y: 211, distance: 72.0
click at [161, 219] on td "CARROLLTON-FARMERS BRANCH ISD" at bounding box center [125, 225] width 76 height 12
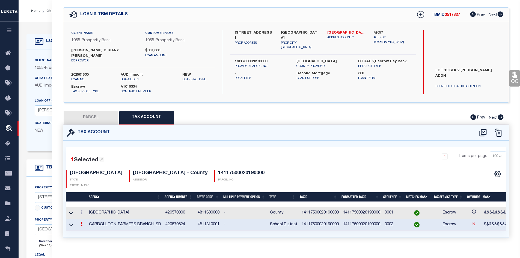
click at [350, 219] on td "14117500020190000" at bounding box center [361, 225] width 41 height 12
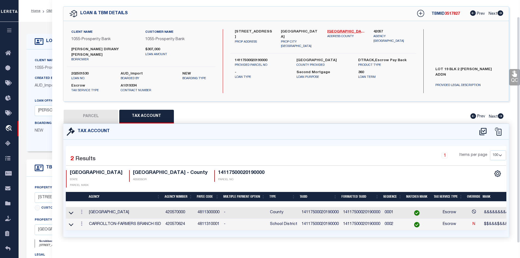
click at [350, 218] on td "14117500020190000" at bounding box center [361, 224] width 41 height 12
